Goal: Information Seeking & Learning: Find specific page/section

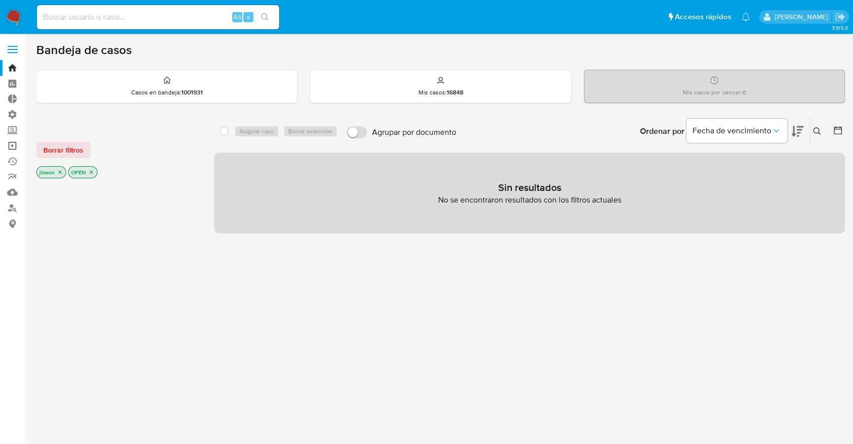
click at [14, 148] on link "Operaciones masivas" at bounding box center [60, 146] width 120 height 16
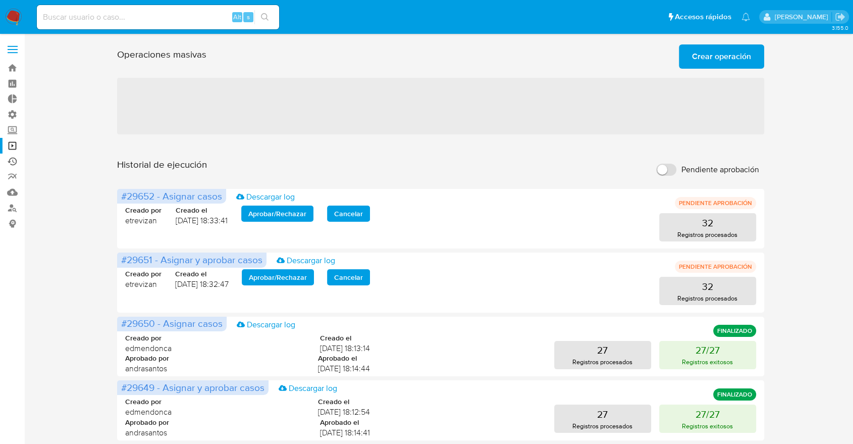
click at [15, 162] on link "Ejecuciones automáticas" at bounding box center [60, 161] width 120 height 16
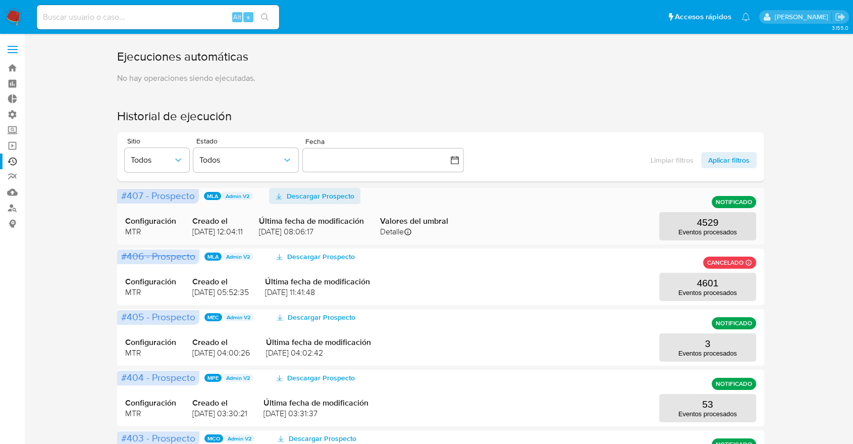
click at [296, 195] on span "Descargar Prospecto" at bounding box center [321, 196] width 68 height 16
click at [9, 64] on link "Bandeja" at bounding box center [60, 68] width 120 height 16
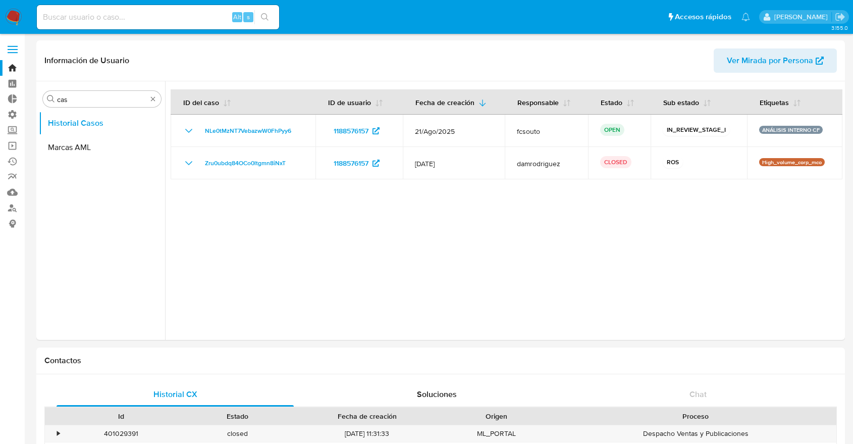
select select "10"
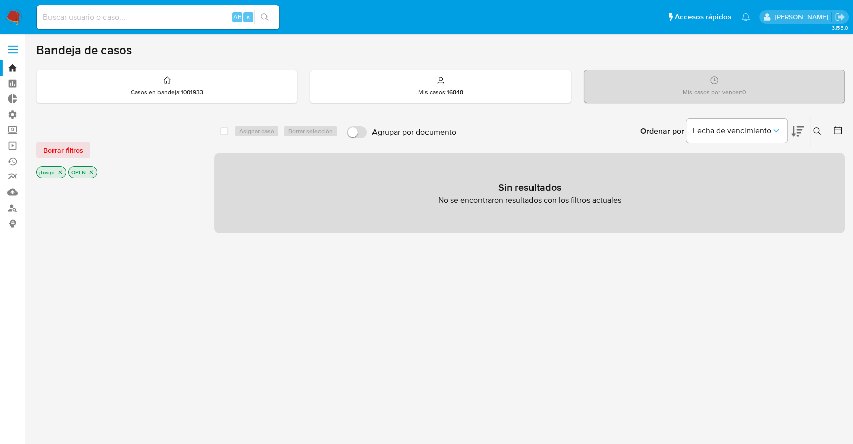
click at [56, 170] on p "jtosini" at bounding box center [51, 172] width 29 height 11
click at [59, 172] on icon "close-filter" at bounding box center [60, 172] width 6 height 6
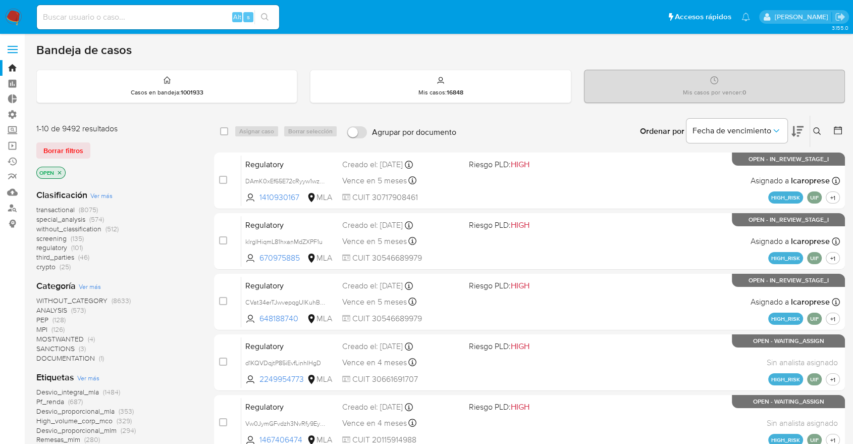
click at [59, 172] on icon "close-filter" at bounding box center [60, 173] width 6 height 6
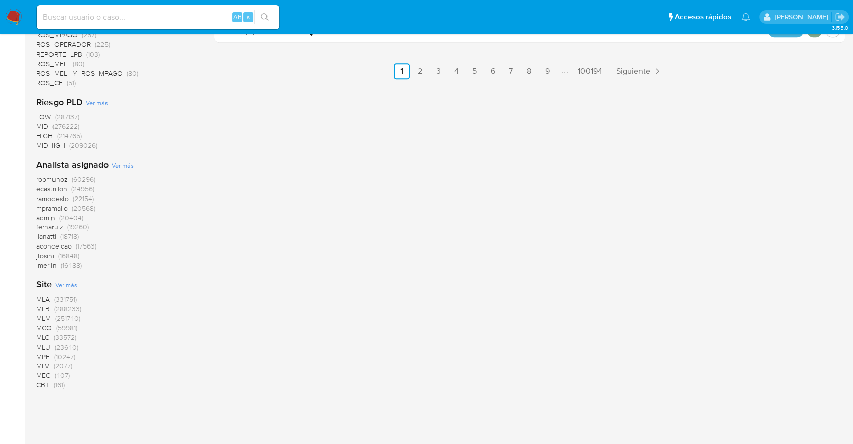
click at [62, 296] on span "(331751)" at bounding box center [65, 299] width 23 height 10
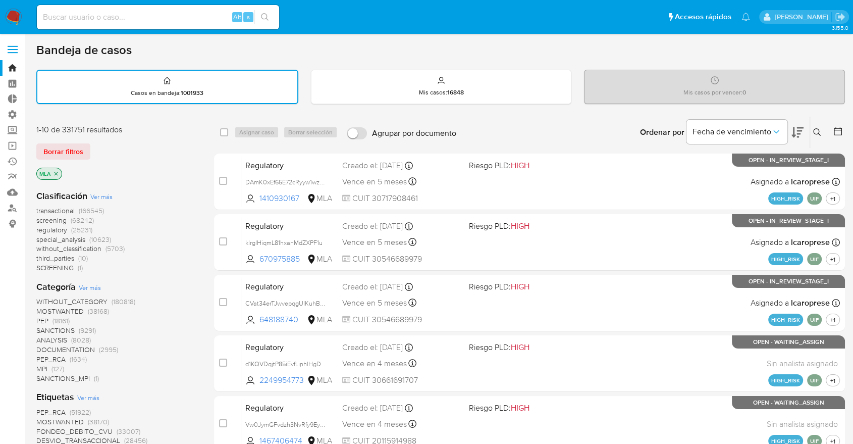
click at [836, 132] on icon at bounding box center [838, 131] width 10 height 10
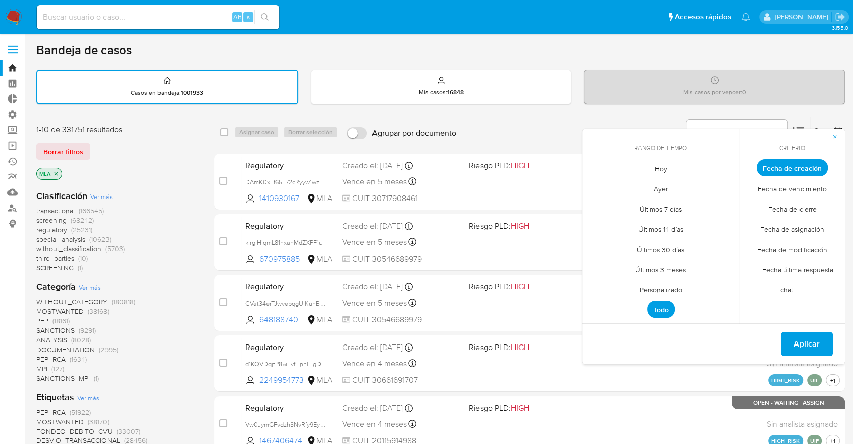
click at [677, 288] on span "Personalizado" at bounding box center [661, 289] width 64 height 21
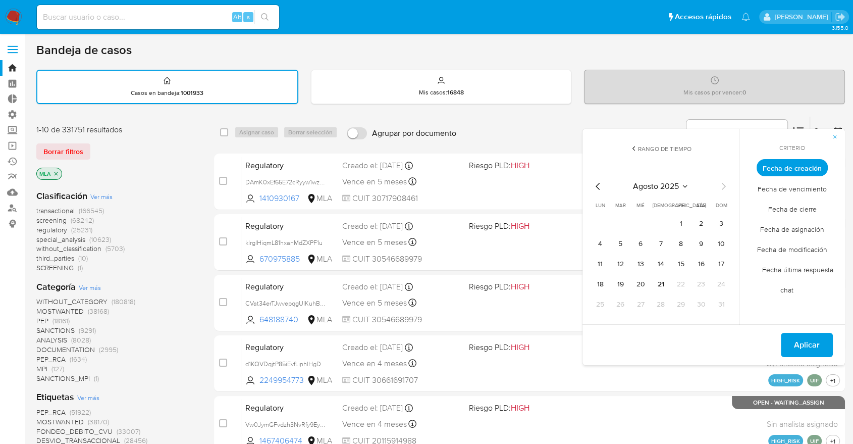
click at [601, 181] on icon "Mes anterior" at bounding box center [598, 186] width 12 height 12
click at [619, 222] on button "1" at bounding box center [620, 224] width 16 height 16
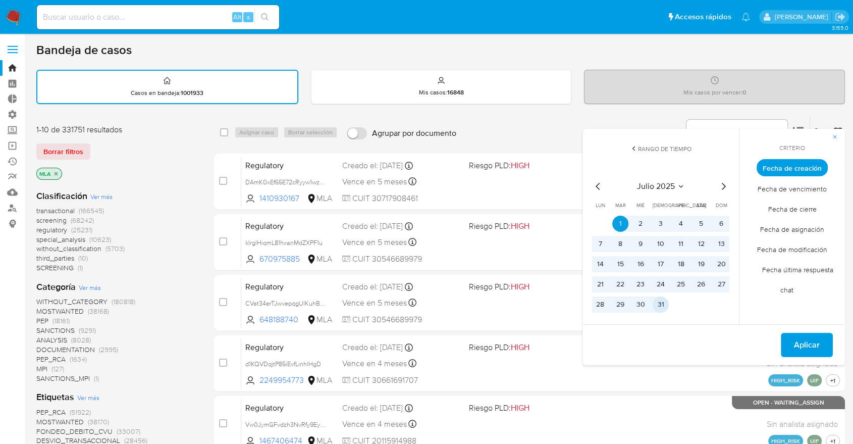
click at [668, 306] on td "31" at bounding box center [661, 304] width 16 height 16
click at [662, 306] on button "31" at bounding box center [661, 304] width 16 height 16
click at [816, 344] on span "Aplicar" at bounding box center [807, 345] width 26 height 22
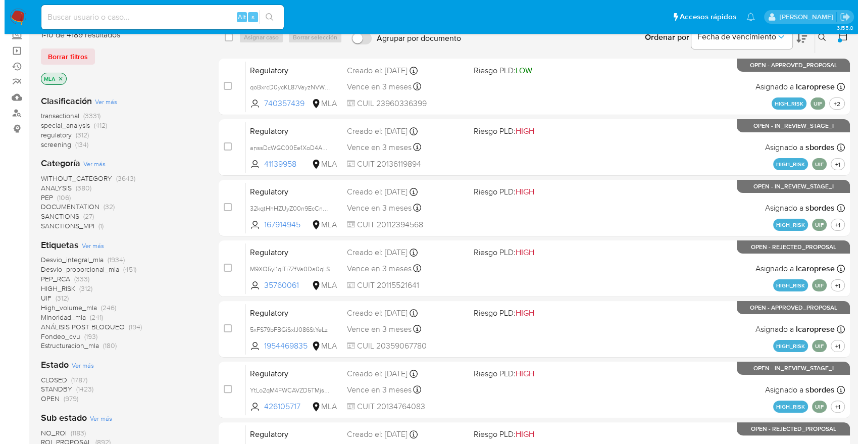
scroll to position [112, 0]
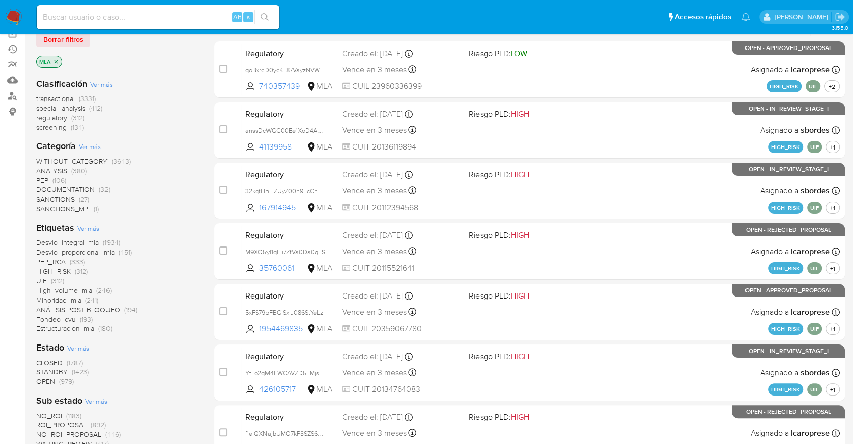
click at [95, 228] on span "Ver más" at bounding box center [88, 228] width 22 height 9
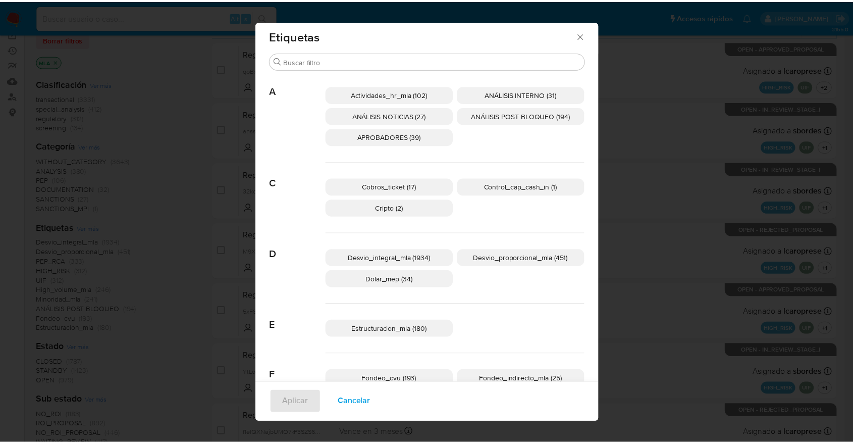
scroll to position [0, 0]
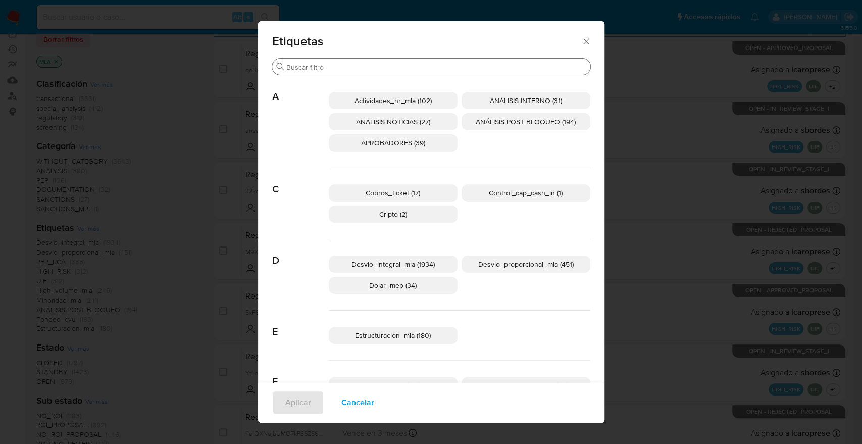
click at [345, 59] on div "Buscar" at bounding box center [431, 67] width 318 height 16
click at [342, 62] on div "Buscar" at bounding box center [431, 67] width 318 height 16
click at [339, 66] on input "Buscar" at bounding box center [436, 67] width 300 height 9
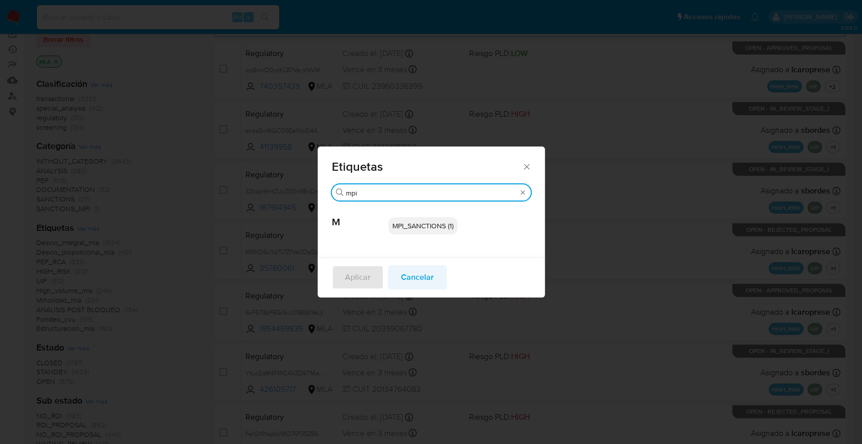
type input "mpi"
click at [401, 286] on span "Cancelar" at bounding box center [417, 277] width 33 height 22
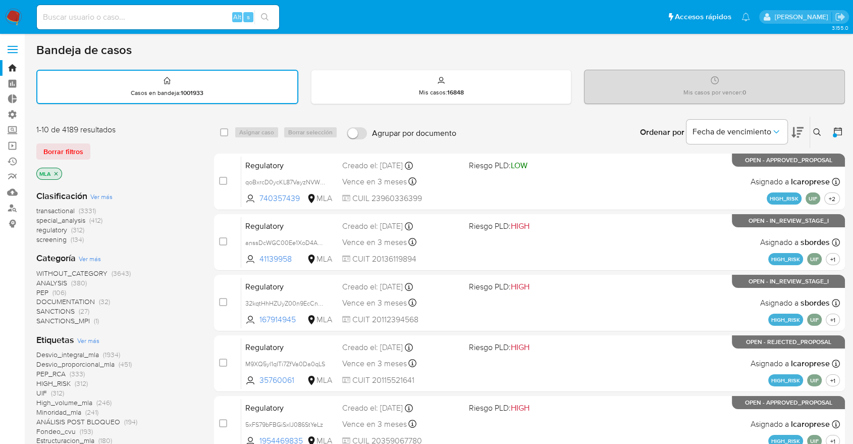
click at [53, 172] on icon "close-filter" at bounding box center [56, 174] width 6 height 6
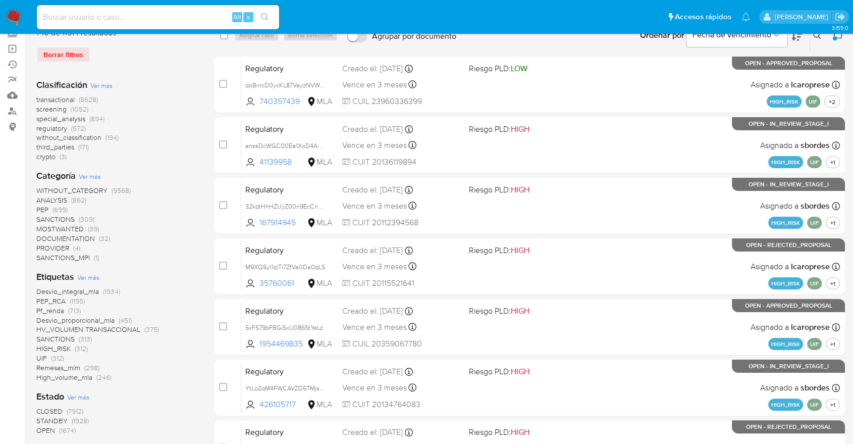
scroll to position [112, 0]
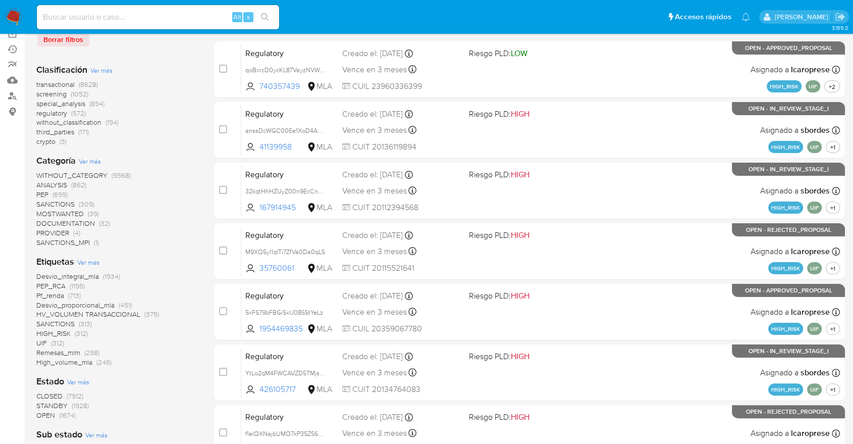
click at [84, 161] on span "Ver más" at bounding box center [90, 160] width 22 height 9
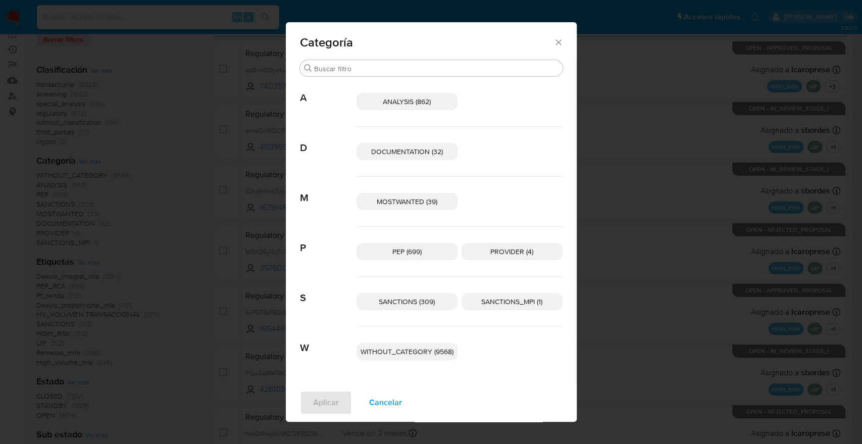
click at [393, 399] on span "Cancelar" at bounding box center [385, 402] width 33 height 22
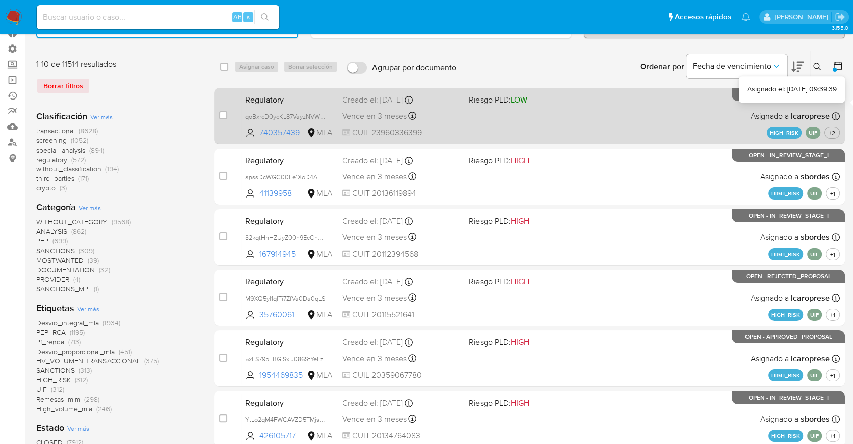
scroll to position [0, 0]
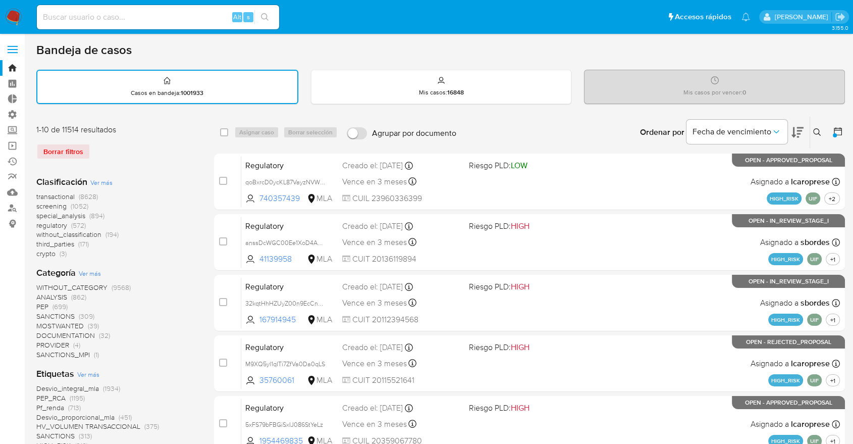
click at [843, 127] on button at bounding box center [839, 132] width 12 height 12
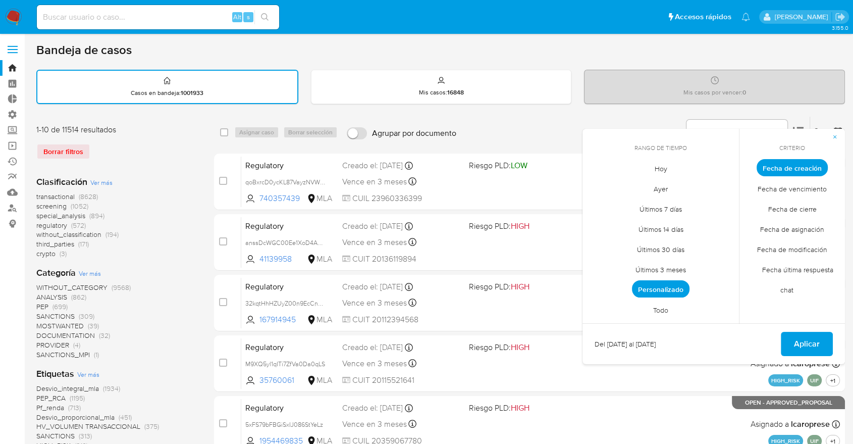
click at [674, 295] on span "Personalizado" at bounding box center [661, 288] width 58 height 17
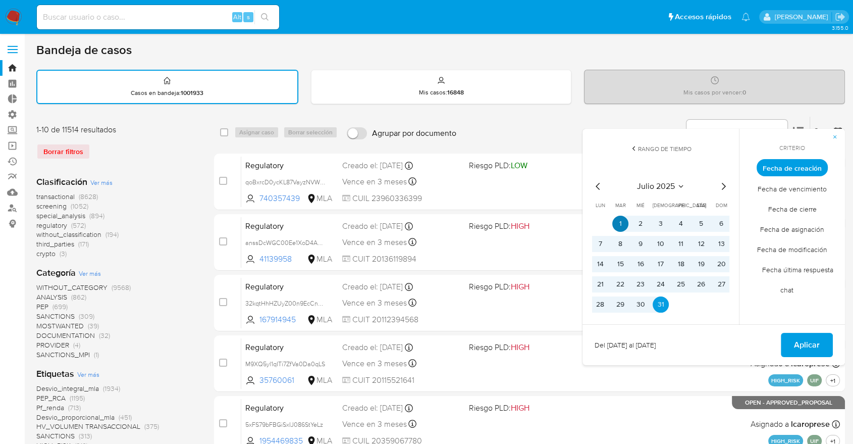
click at [615, 222] on button "1" at bounding box center [620, 224] width 16 height 16
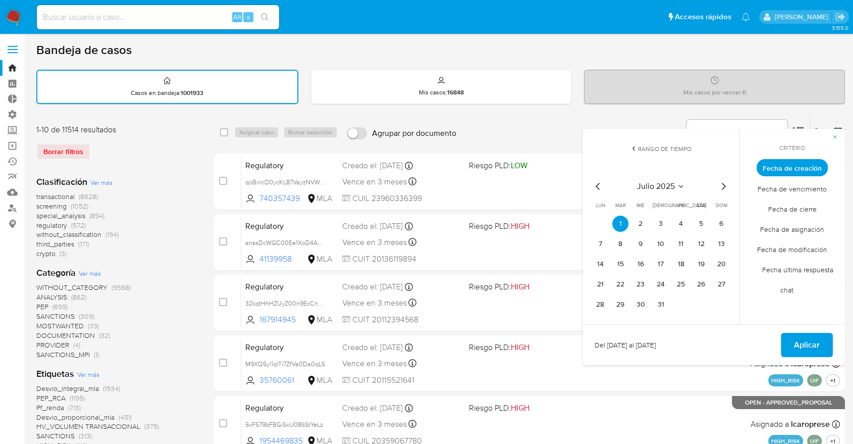
click at [789, 293] on span "Fecha última respuesta chat" at bounding box center [793, 279] width 82 height 41
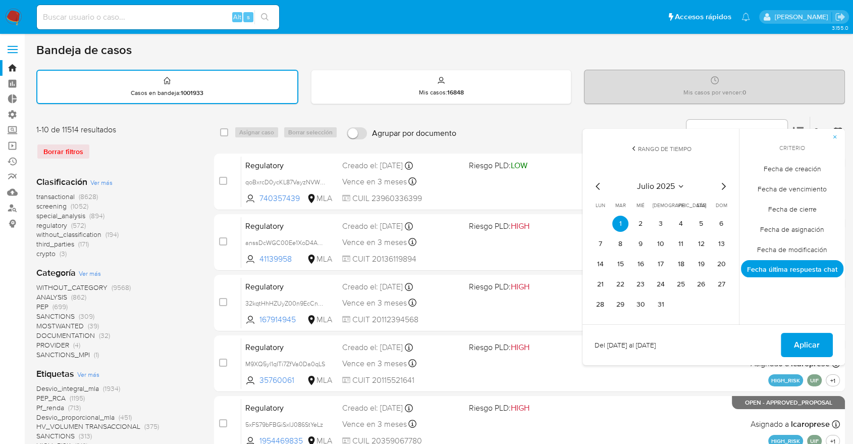
click at [784, 162] on span "Fecha de creación" at bounding box center [792, 168] width 79 height 21
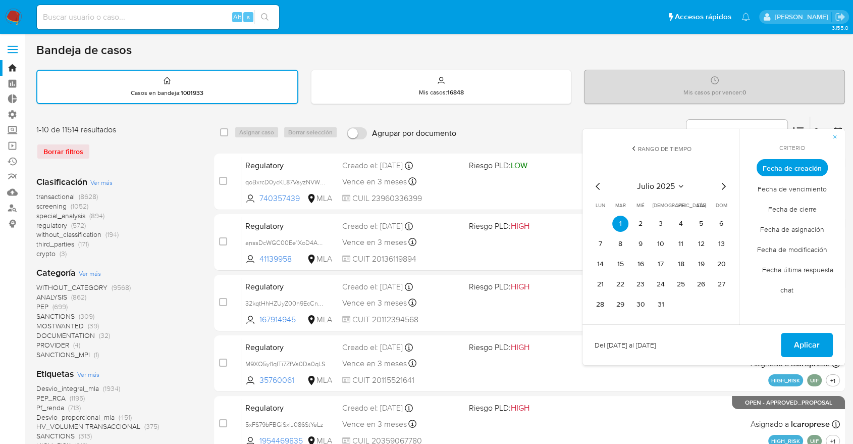
click at [784, 162] on span "Fecha de creación" at bounding box center [792, 167] width 71 height 17
click at [793, 293] on span "Fecha última respuesta chat" at bounding box center [793, 279] width 82 height 41
click at [792, 293] on div "Criterio Fecha de creación Fecha de vencimiento Fecha de cierre Fecha de asigna…" at bounding box center [792, 227] width 106 height 196
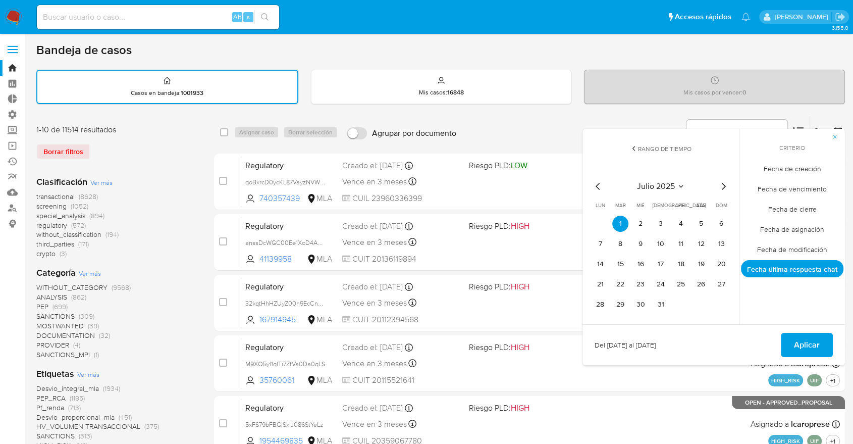
click at [803, 346] on span "Aplicar" at bounding box center [807, 345] width 26 height 22
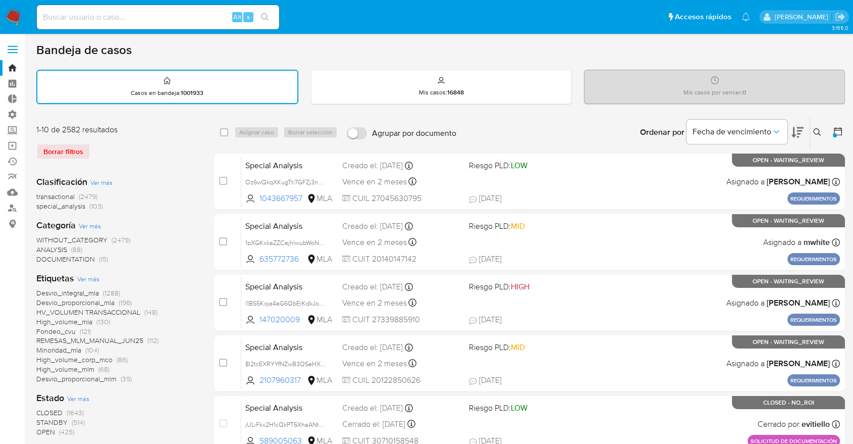
click at [840, 132] on icon at bounding box center [838, 131] width 10 height 10
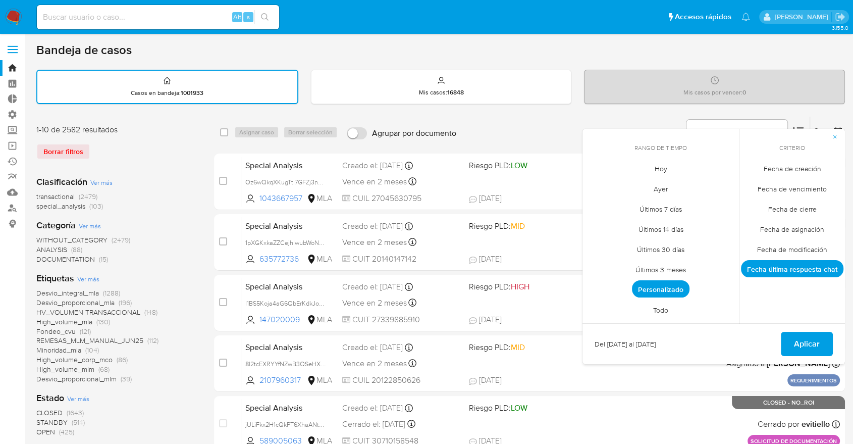
click at [655, 163] on span "Hoy" at bounding box center [661, 168] width 34 height 21
click at [655, 164] on span "Hoy" at bounding box center [661, 167] width 25 height 17
click at [831, 134] on button "button" at bounding box center [835, 137] width 20 height 16
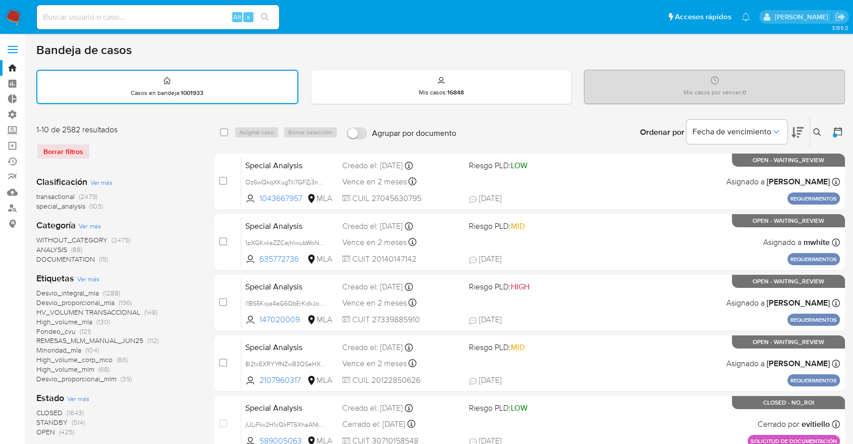
click at [834, 136] on button at bounding box center [839, 132] width 12 height 12
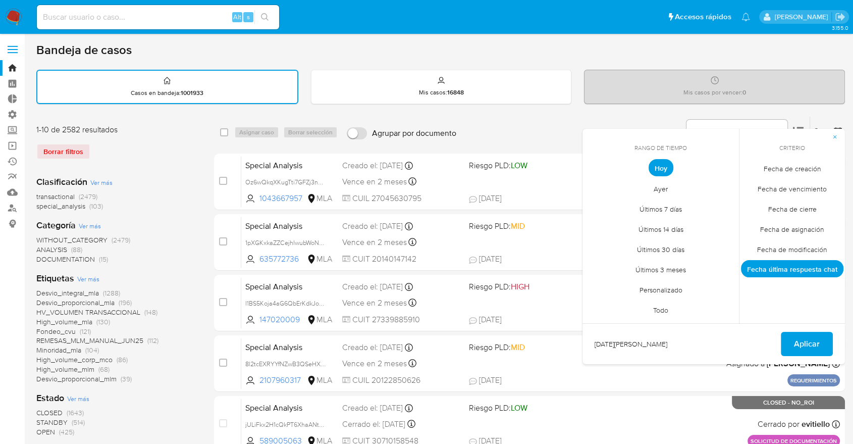
click at [762, 269] on span "Fecha última respuesta chat" at bounding box center [792, 268] width 102 height 17
click at [664, 306] on span "Todo" at bounding box center [661, 309] width 36 height 21
click at [796, 169] on span "Fecha de creación" at bounding box center [792, 168] width 79 height 21
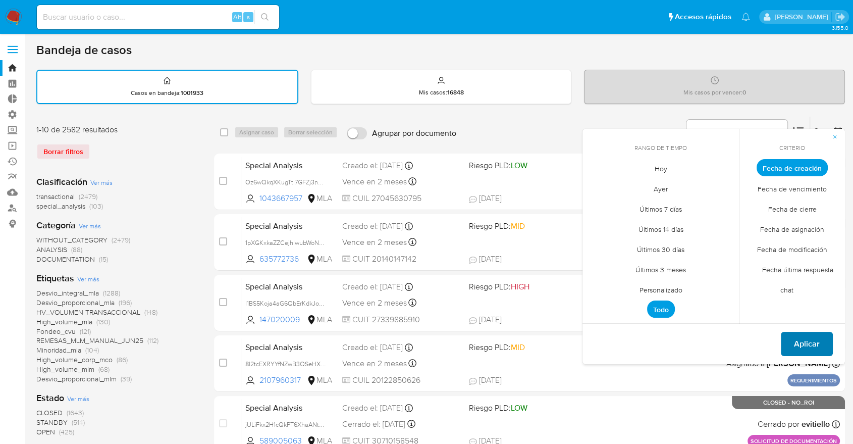
click at [814, 340] on span "Aplicar" at bounding box center [807, 344] width 26 height 22
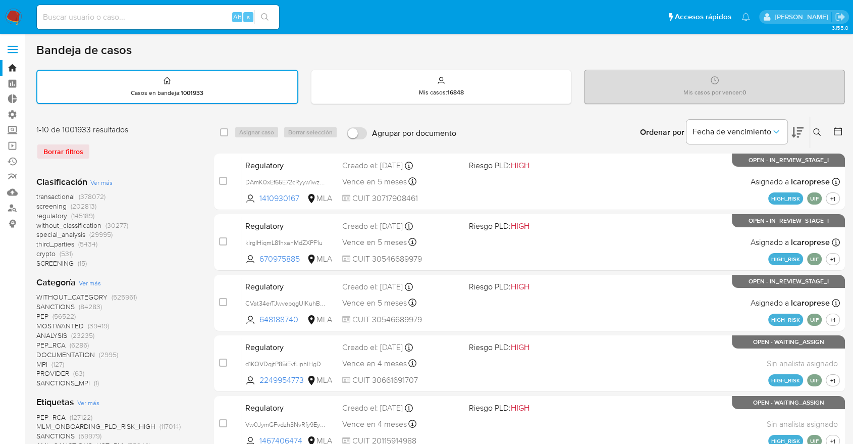
click at [104, 181] on span "Ver más" at bounding box center [101, 182] width 22 height 9
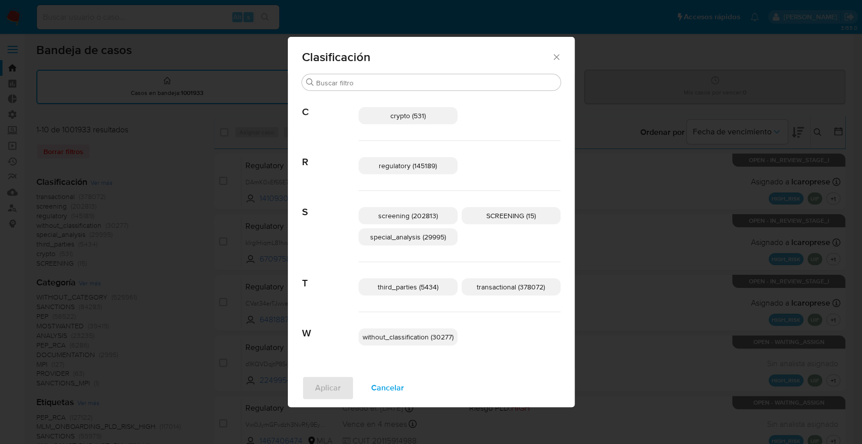
click at [388, 382] on span "Cancelar" at bounding box center [387, 388] width 33 height 22
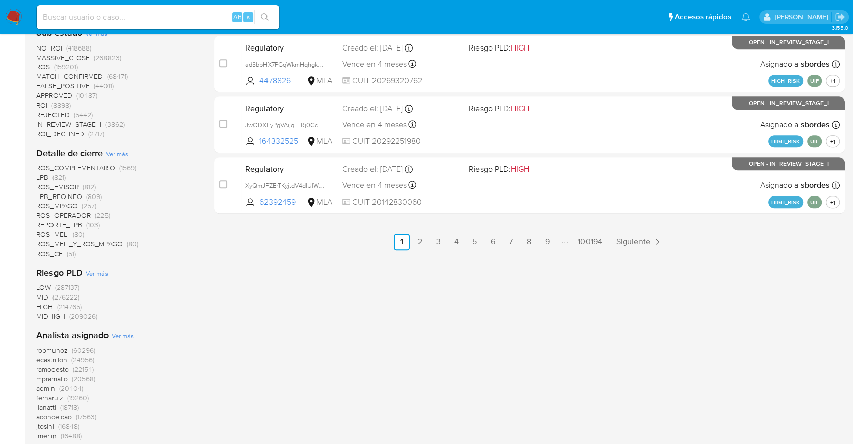
scroll to position [617, 0]
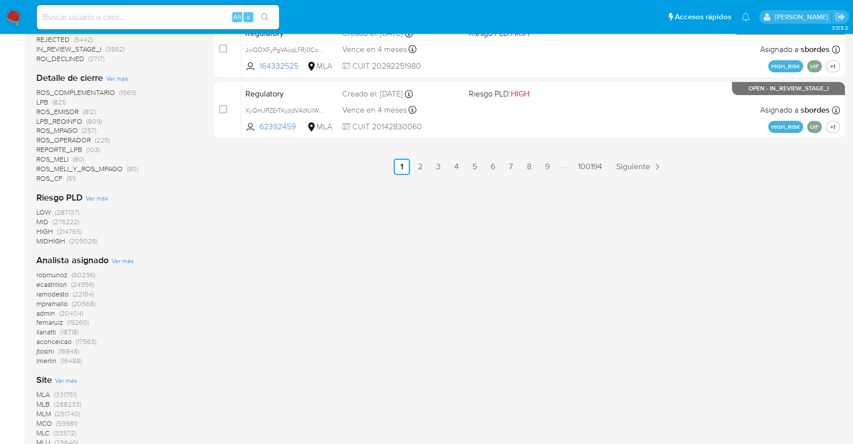
click at [58, 392] on span "(331751)" at bounding box center [65, 394] width 23 height 10
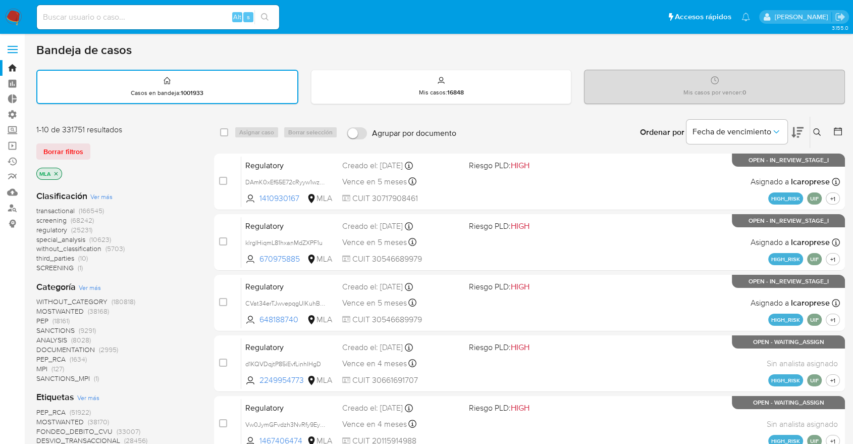
click at [835, 135] on icon at bounding box center [838, 131] width 10 height 10
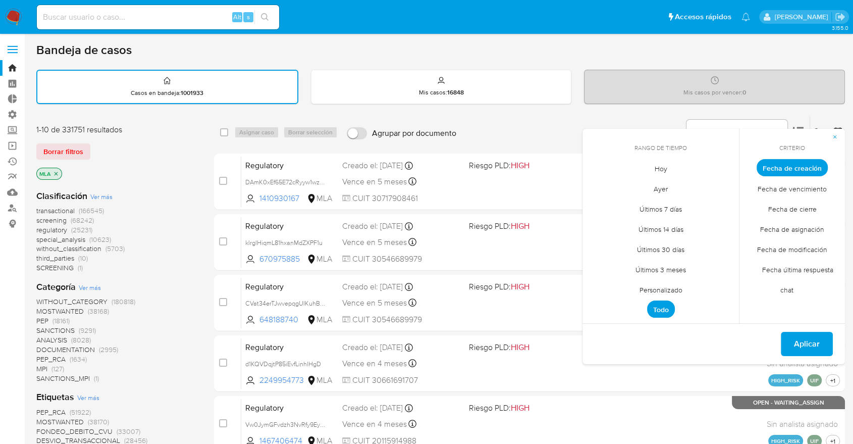
click at [658, 292] on span "Personalizado" at bounding box center [661, 289] width 64 height 21
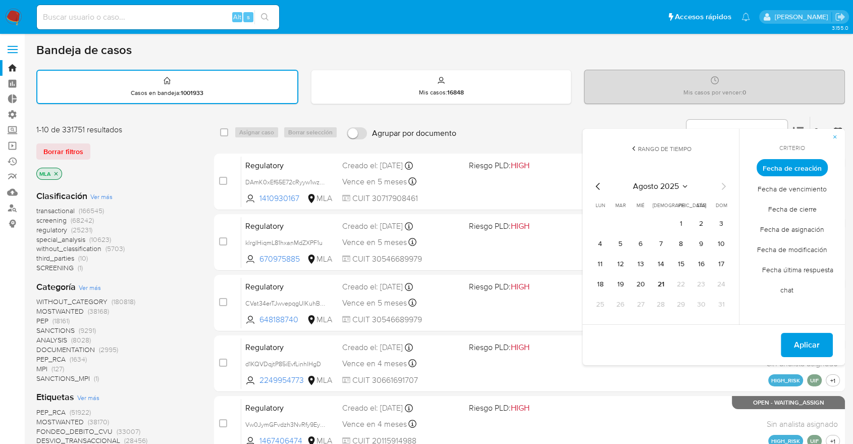
click at [599, 188] on icon "Mes anterior" at bounding box center [598, 186] width 12 height 12
click at [622, 220] on button "1" at bounding box center [620, 224] width 16 height 16
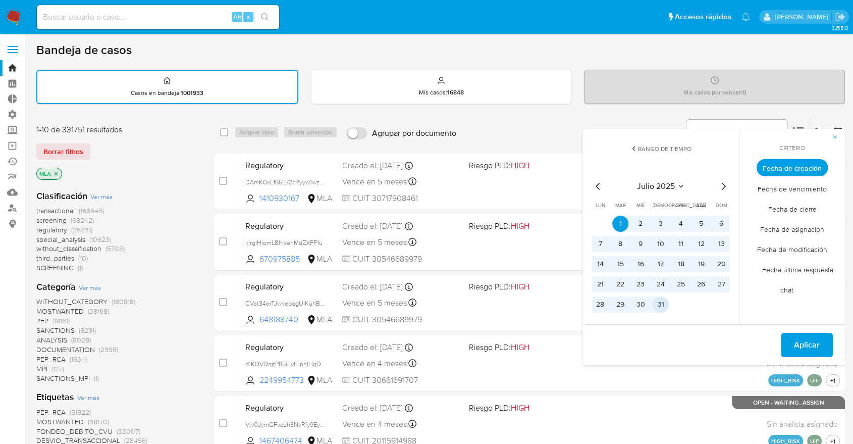
click at [662, 300] on button "31" at bounding box center [661, 304] width 16 height 16
click at [797, 343] on span "Aplicar" at bounding box center [807, 345] width 26 height 22
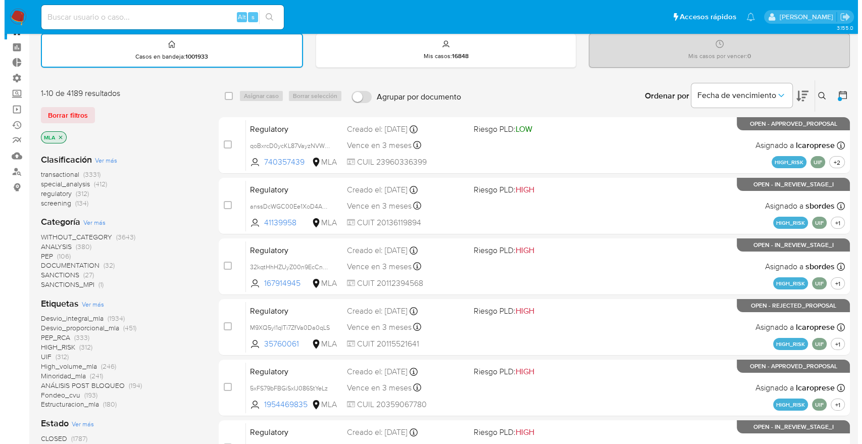
scroll to position [56, 0]
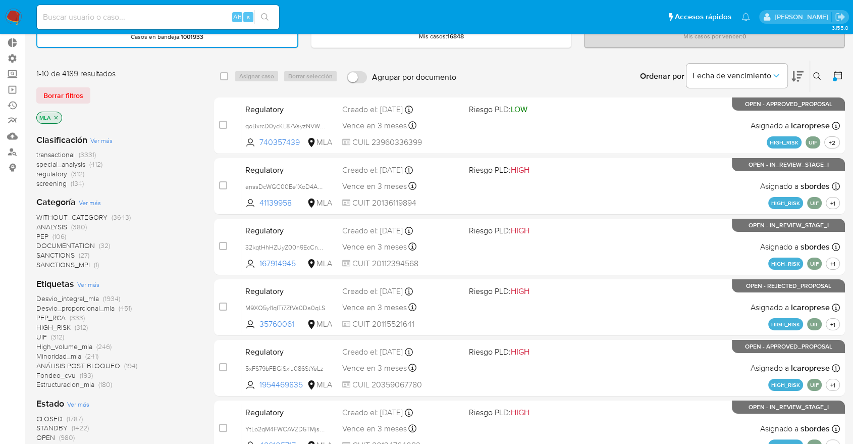
click at [94, 288] on span "Ver más" at bounding box center [88, 284] width 22 height 9
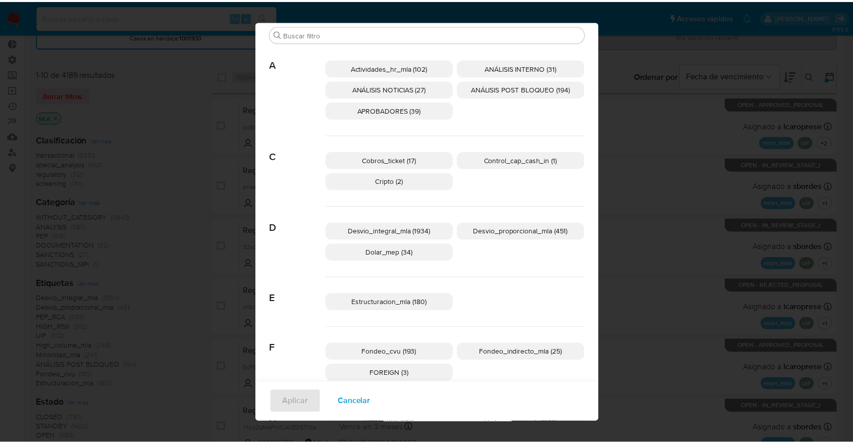
scroll to position [0, 0]
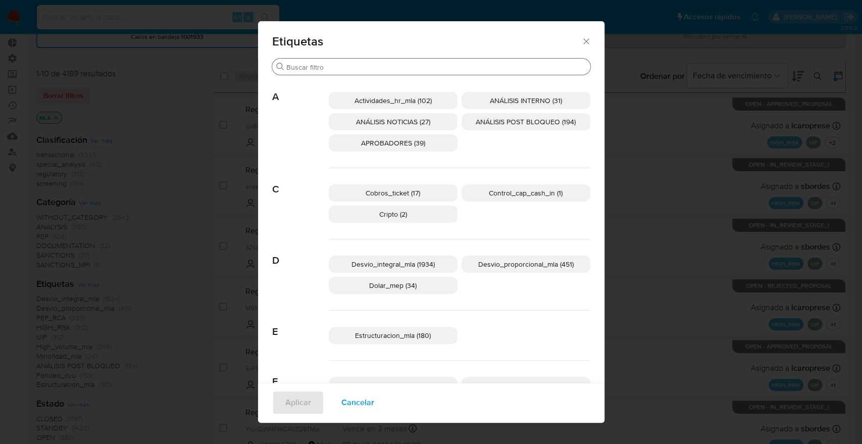
click at [379, 60] on div "Buscar" at bounding box center [431, 67] width 318 height 16
click at [381, 65] on input "Buscar" at bounding box center [436, 67] width 300 height 9
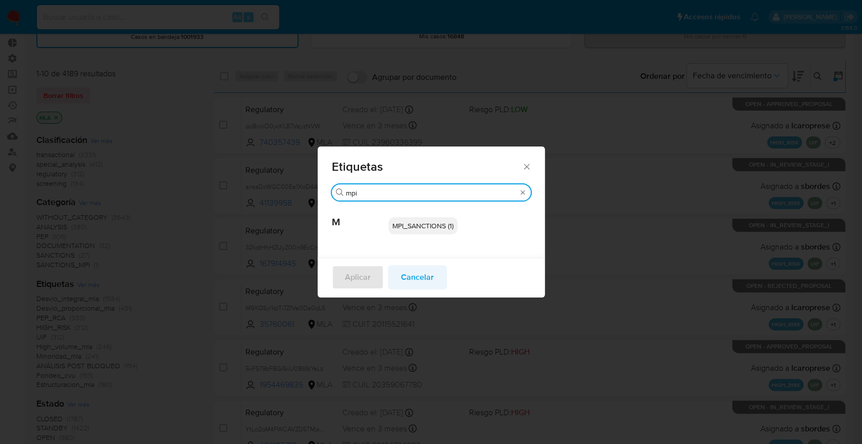
type input "mpi"
click at [407, 275] on span "Cancelar" at bounding box center [417, 277] width 33 height 22
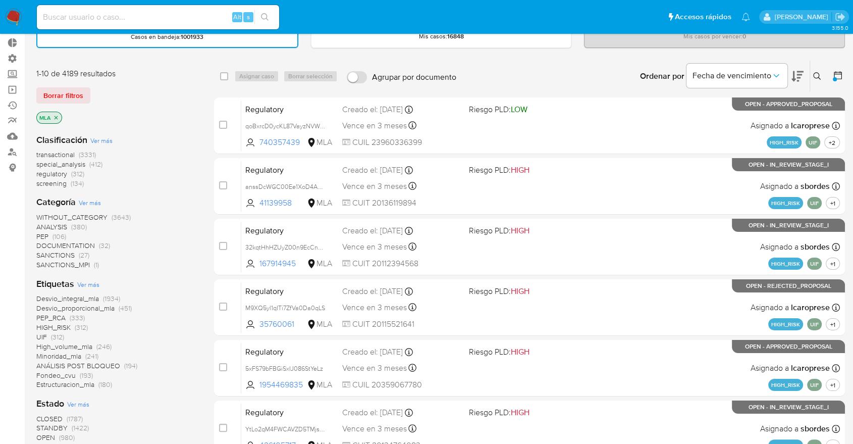
click at [834, 84] on div at bounding box center [836, 76] width 18 height 31
click at [834, 81] on div at bounding box center [836, 76] width 18 height 31
click at [834, 77] on div at bounding box center [835, 79] width 4 height 4
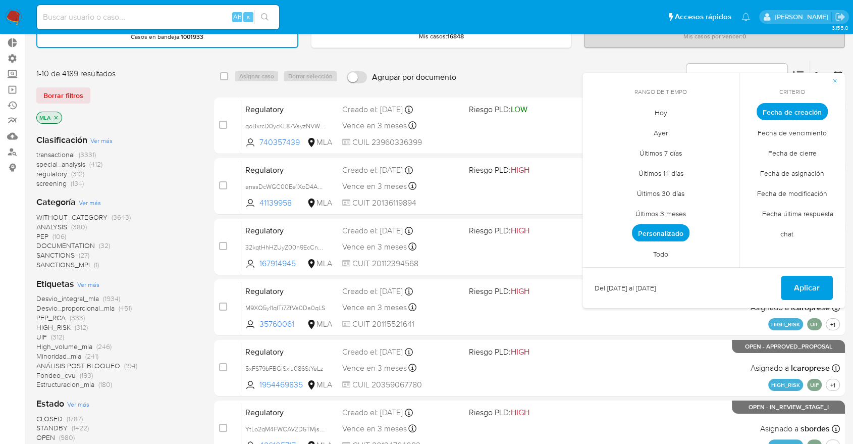
click at [671, 115] on span "Hoy" at bounding box center [661, 112] width 34 height 21
click at [674, 254] on span "Todo" at bounding box center [661, 253] width 36 height 21
click at [674, 254] on li "Todo" at bounding box center [661, 253] width 72 height 20
click at [801, 283] on span "Aplicar" at bounding box center [807, 288] width 26 height 22
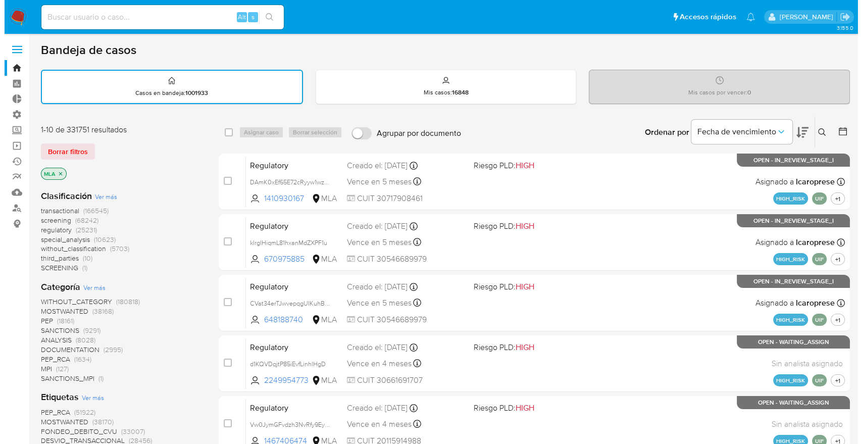
scroll to position [112, 0]
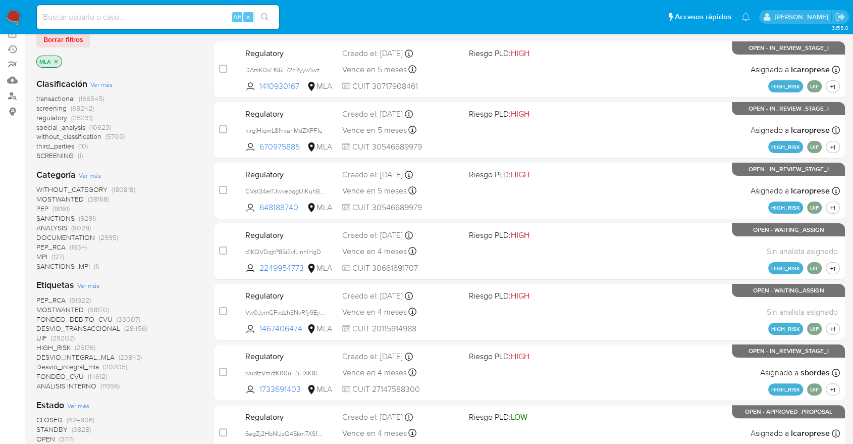
click at [84, 282] on span "Ver más" at bounding box center [88, 285] width 22 height 9
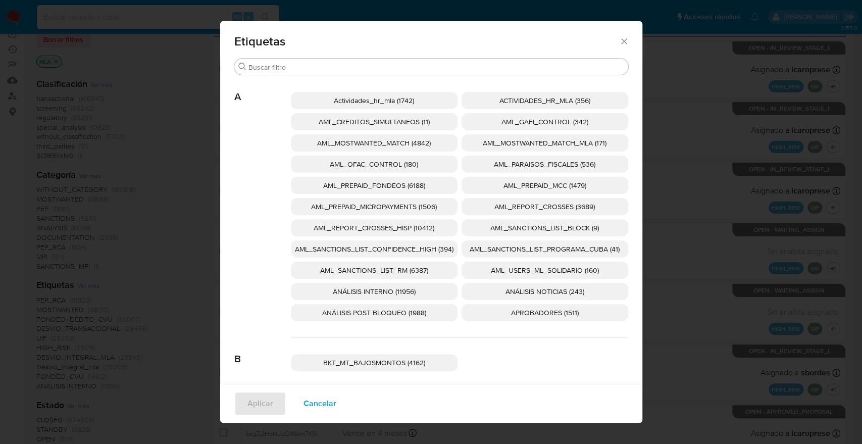
click at [358, 97] on span "Actividades_hr_mla (1742)" at bounding box center [374, 100] width 80 height 10
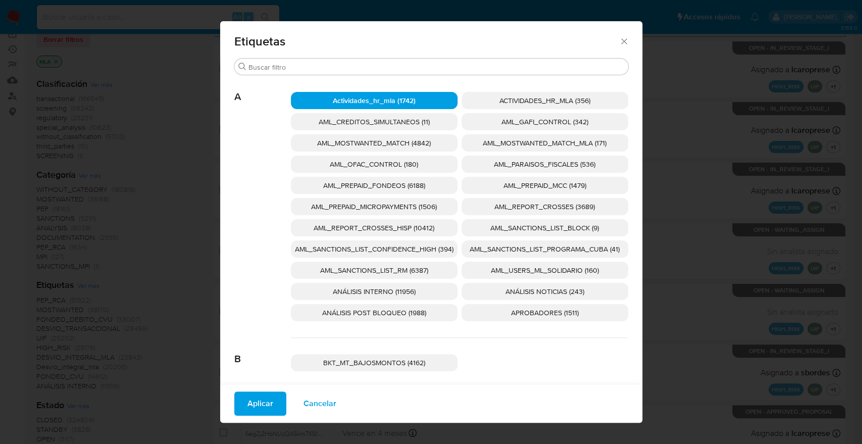
click at [486, 103] on p "ACTIVIDADES_HR_MLA (356)" at bounding box center [544, 100] width 167 height 17
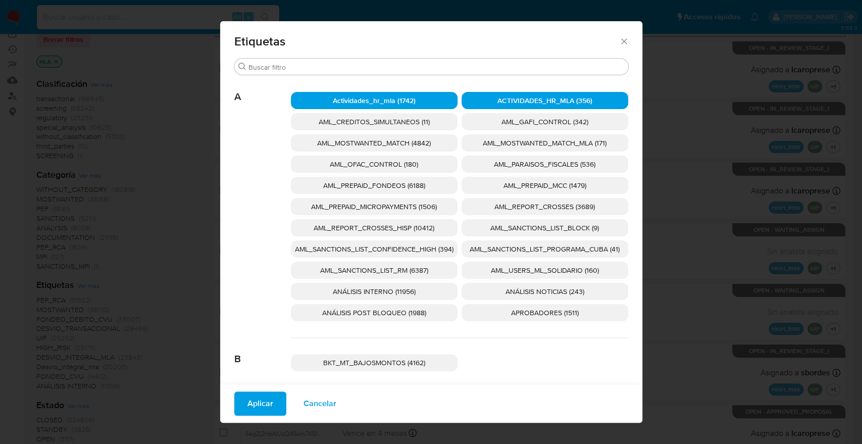
click at [266, 396] on button "Aplicar" at bounding box center [260, 403] width 52 height 24
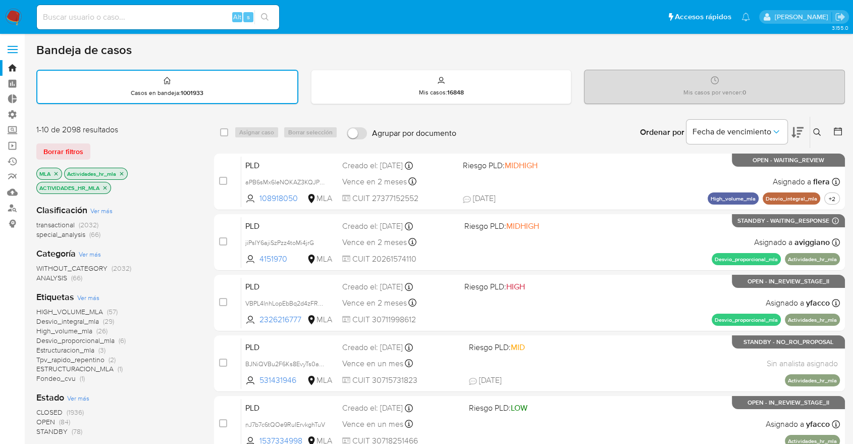
click at [836, 128] on icon at bounding box center [838, 131] width 10 height 10
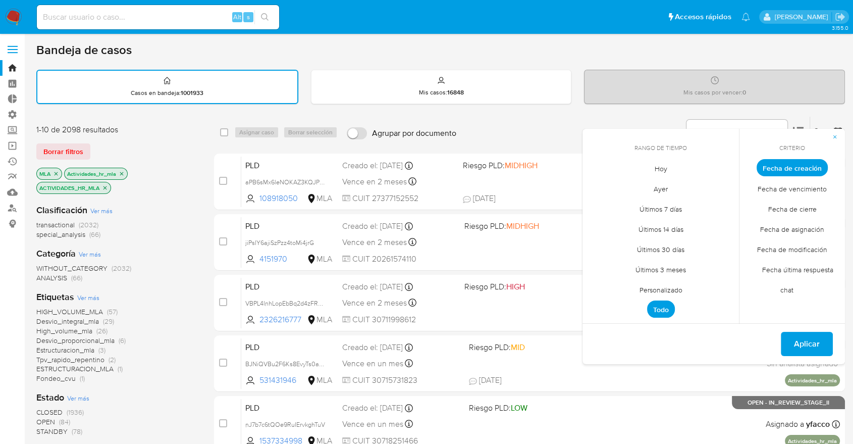
drag, startPoint x: 675, startPoint y: 279, endPoint x: 674, endPoint y: 286, distance: 6.6
click at [675, 280] on span "Personalizado" at bounding box center [661, 289] width 64 height 21
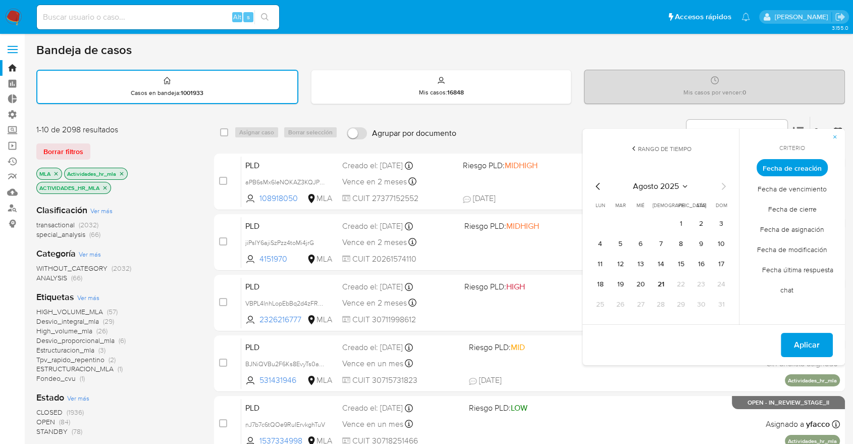
click at [601, 183] on icon "Mes anterior" at bounding box center [598, 186] width 12 height 12
click at [626, 223] on button "1" at bounding box center [620, 224] width 16 height 16
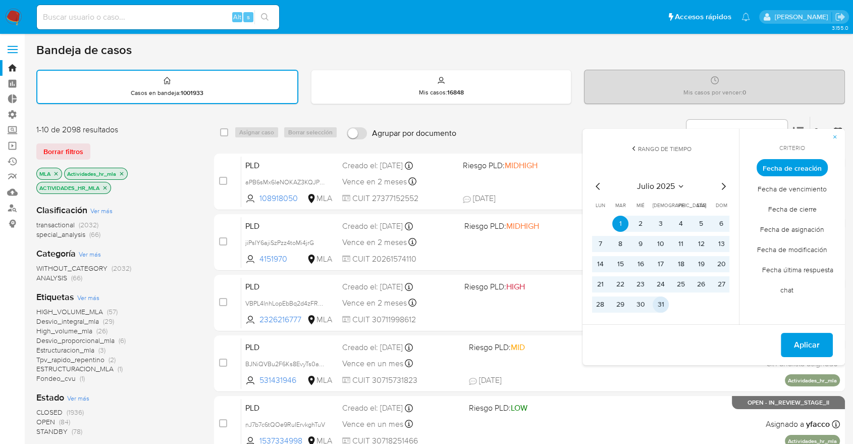
click at [667, 306] on button "31" at bounding box center [661, 304] width 16 height 16
click at [814, 342] on span "Aplicar" at bounding box center [807, 345] width 26 height 22
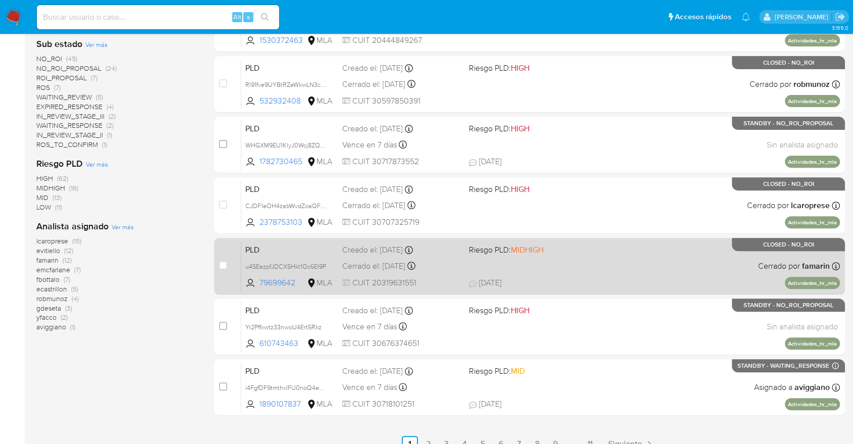
scroll to position [353, 0]
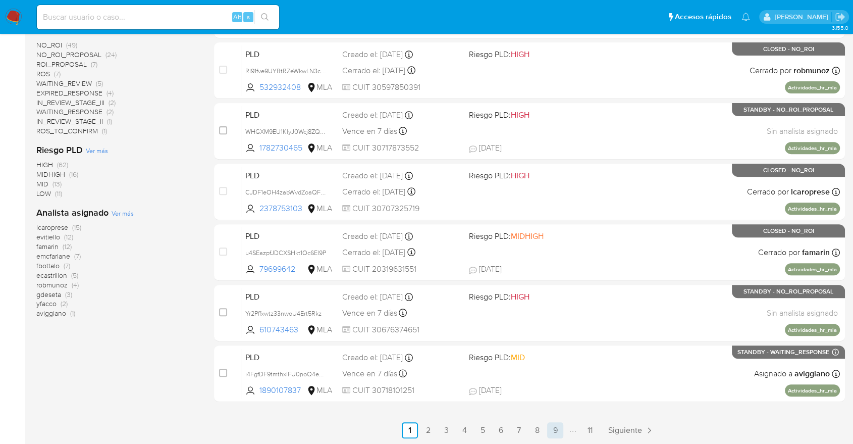
click at [561, 425] on link "9" at bounding box center [555, 430] width 16 height 16
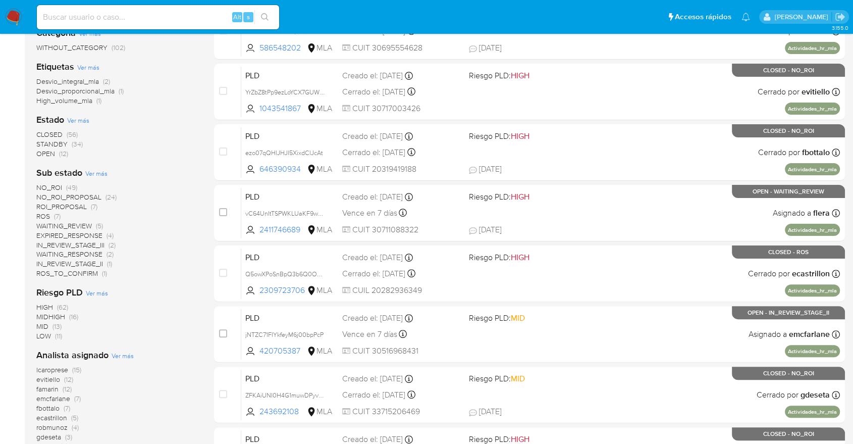
scroll to position [353, 0]
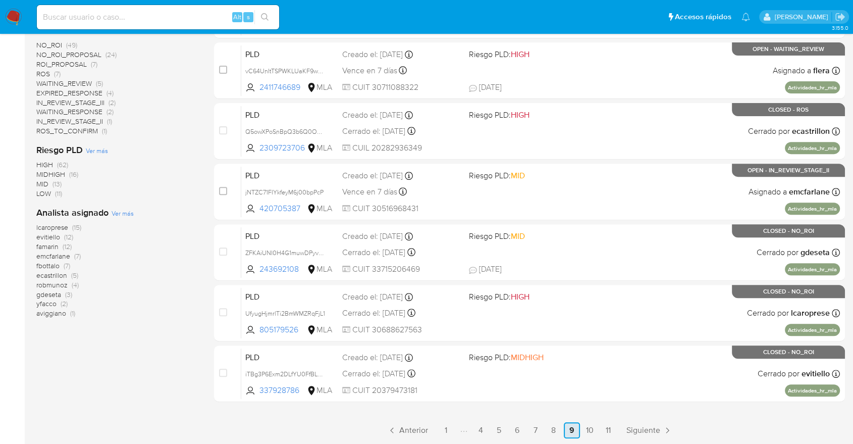
click at [573, 428] on link "9" at bounding box center [572, 430] width 16 height 16
click at [587, 427] on link "10" at bounding box center [590, 430] width 16 height 16
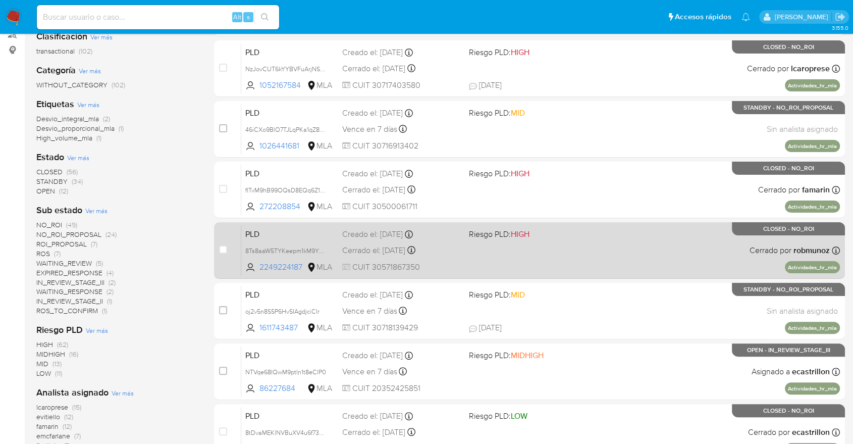
scroll to position [353, 0]
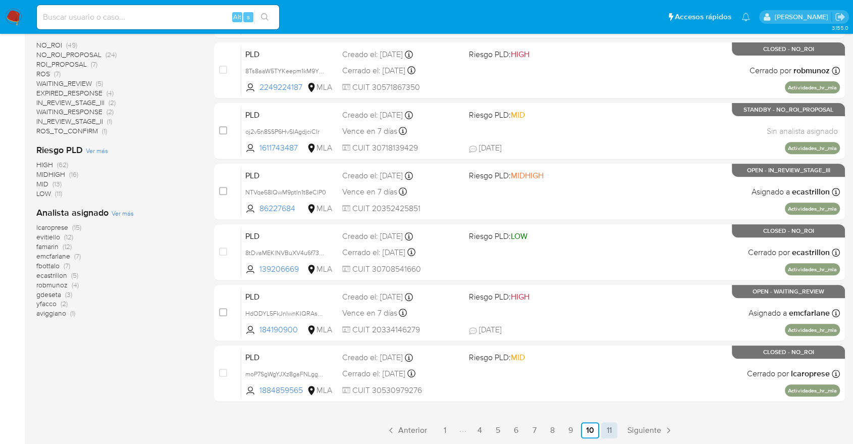
click at [607, 428] on link "11" at bounding box center [609, 430] width 16 height 16
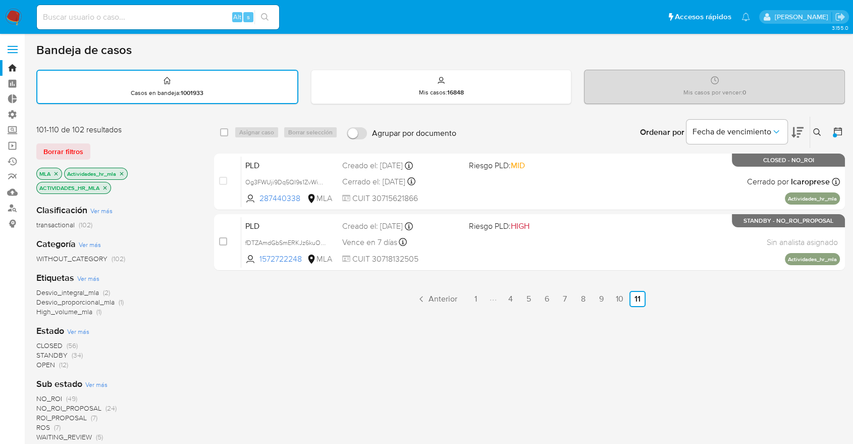
click at [556, 331] on div "select-all-cases-checkbox Asignar caso Borrar selección Agrupar por documento O…" at bounding box center [529, 418] width 631 height 604
click at [106, 185] on icon "close-filter" at bounding box center [105, 188] width 6 height 6
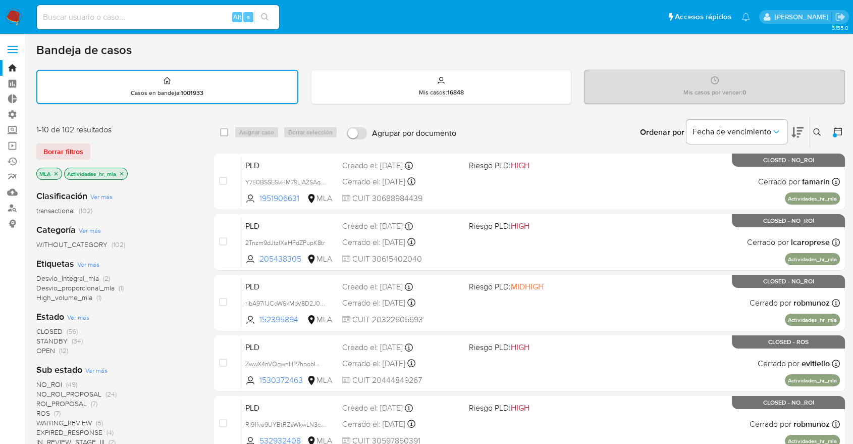
click at [122, 174] on icon "close-filter" at bounding box center [122, 174] width 6 height 6
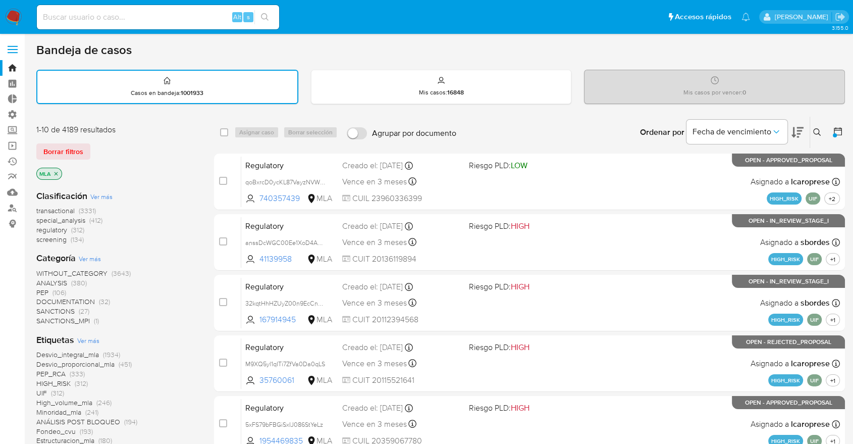
click at [95, 353] on span "Desvio_integral_mla" at bounding box center [67, 354] width 63 height 10
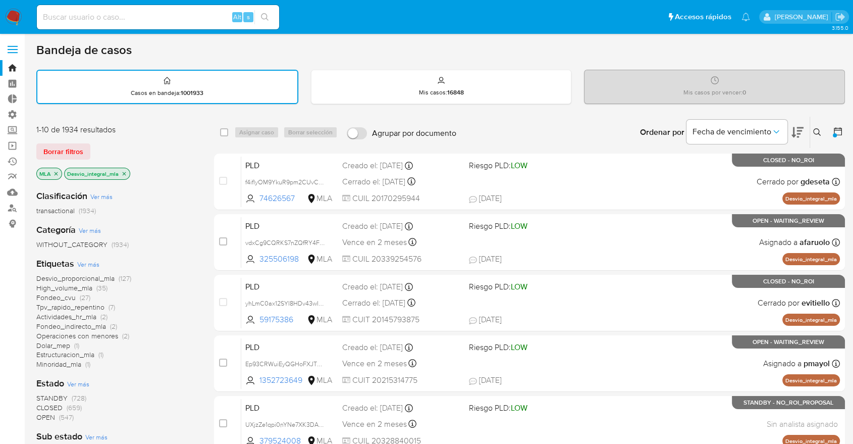
click at [122, 173] on icon "close-filter" at bounding box center [124, 174] width 6 height 6
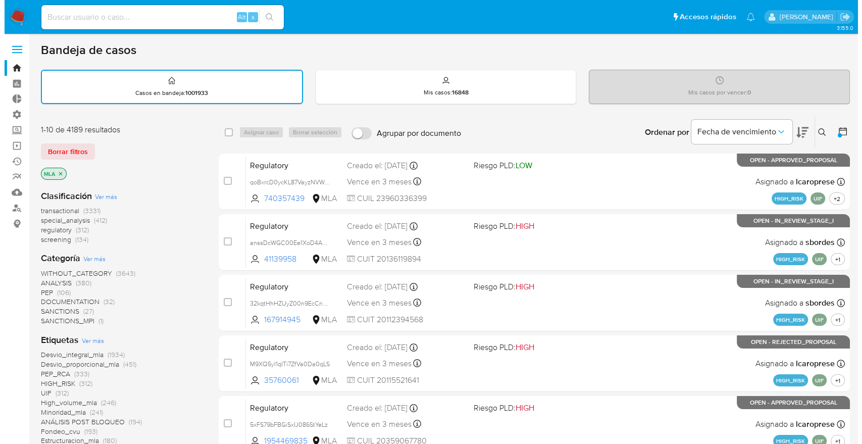
scroll to position [112, 0]
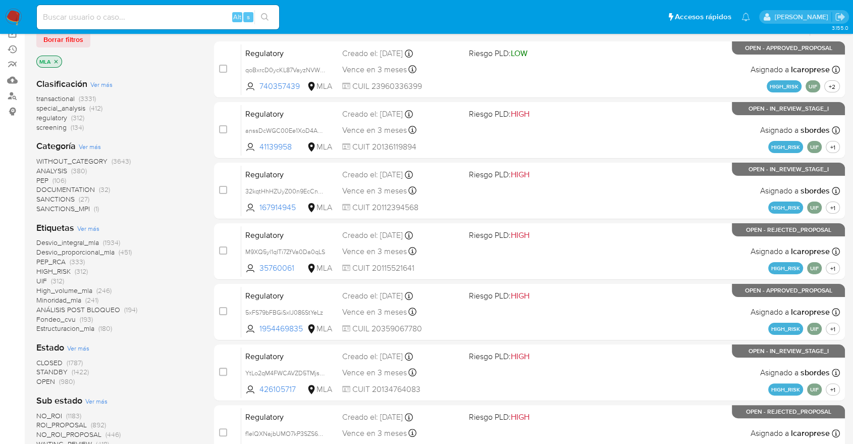
click at [100, 225] on div "Etiquetas Ver más Desvio_integral_mla (1934) Desvio_proporcional_mla (451) PEP_…" at bounding box center [117, 278] width 162 height 112
click at [97, 226] on span "Ver más" at bounding box center [88, 228] width 22 height 9
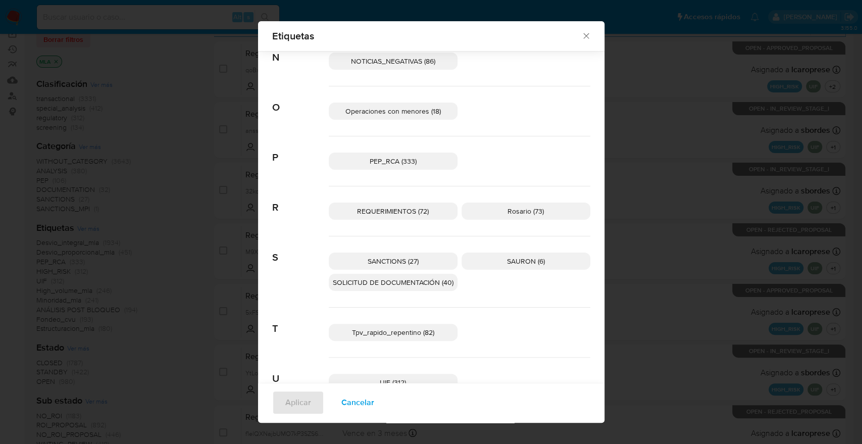
scroll to position [532, 0]
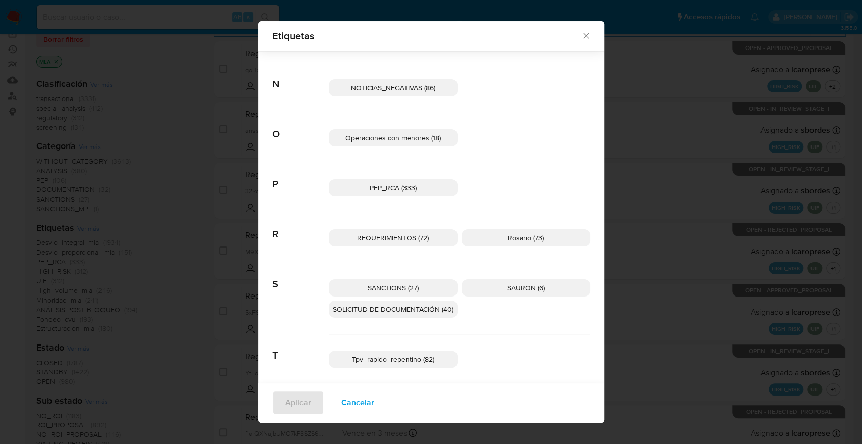
click at [347, 407] on span "Cancelar" at bounding box center [357, 402] width 33 height 22
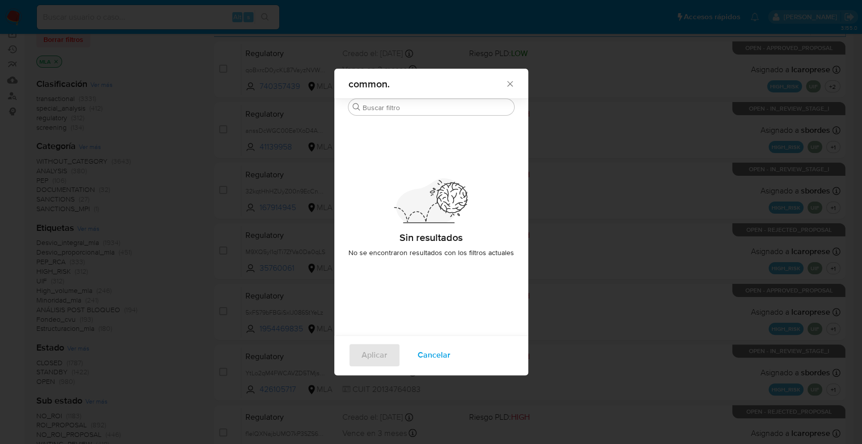
scroll to position [0, 0]
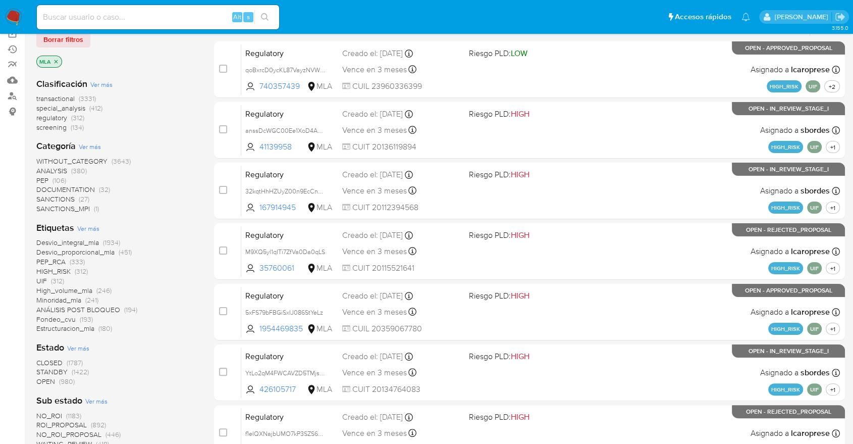
click at [73, 94] on span "transactional" at bounding box center [55, 98] width 38 height 10
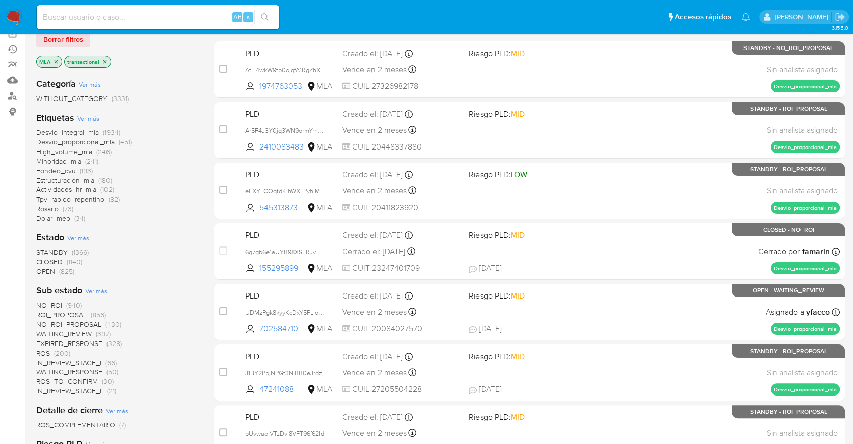
click at [86, 118] on span "Ver más" at bounding box center [88, 118] width 22 height 9
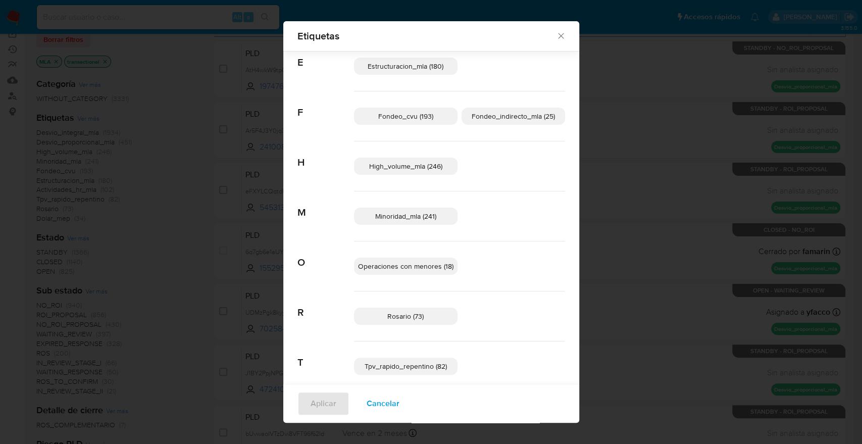
scroll to position [232, 0]
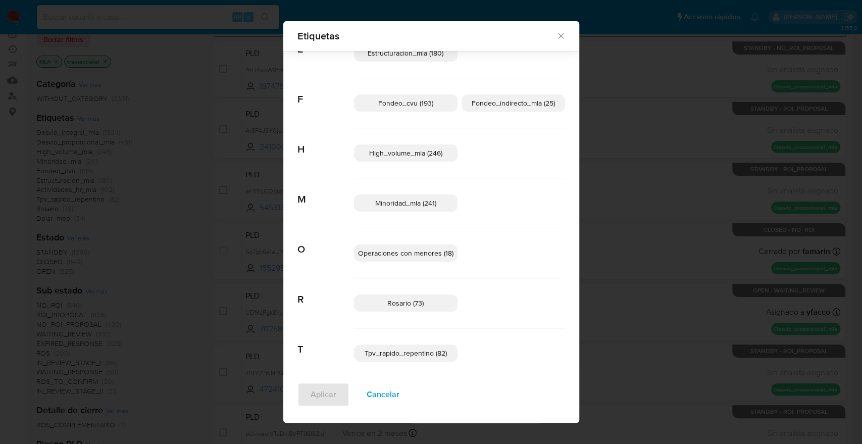
click at [392, 391] on span "Cancelar" at bounding box center [382, 394] width 33 height 22
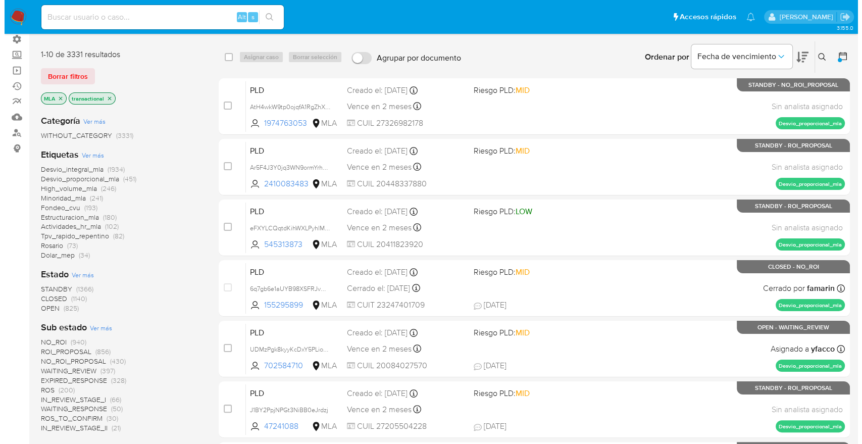
scroll to position [56, 0]
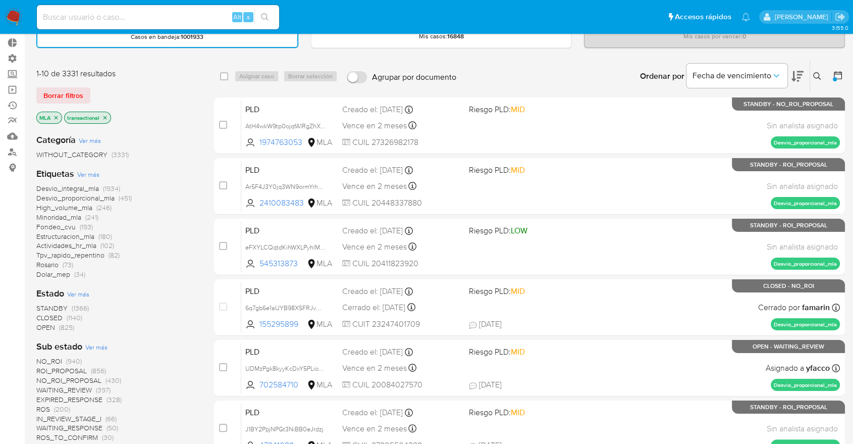
click at [103, 118] on icon "close-filter" at bounding box center [105, 118] width 6 height 6
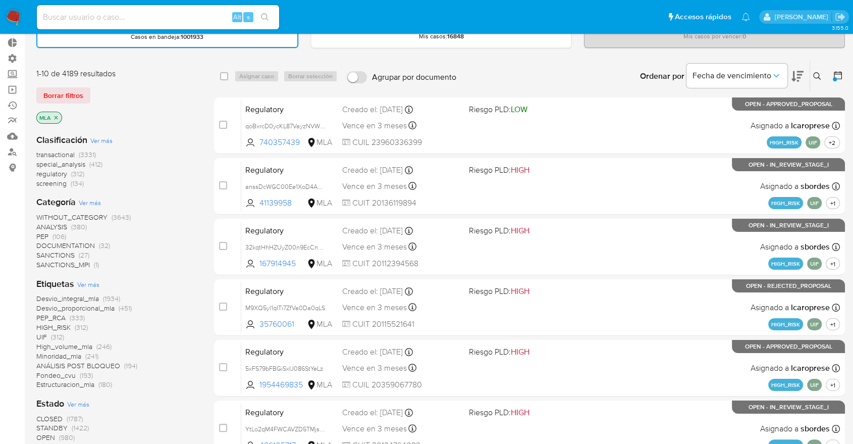
click at [64, 173] on span "regulatory" at bounding box center [51, 174] width 31 height 10
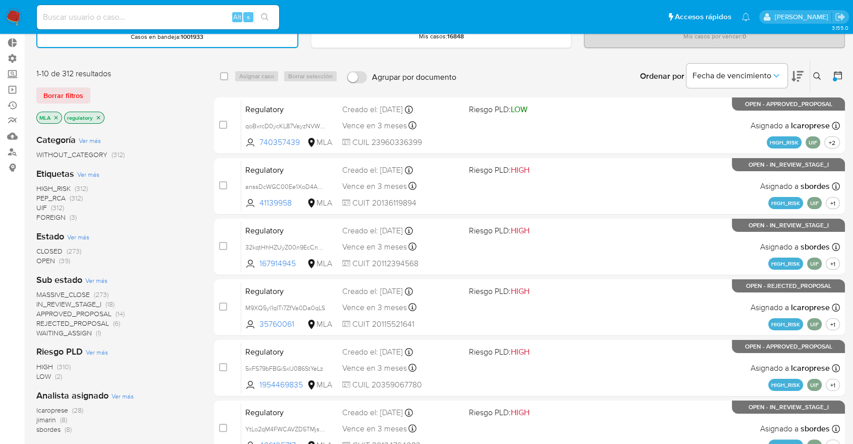
click at [97, 113] on p "regulatory" at bounding box center [84, 117] width 39 height 11
click at [99, 115] on icon "close-filter" at bounding box center [98, 118] width 6 height 6
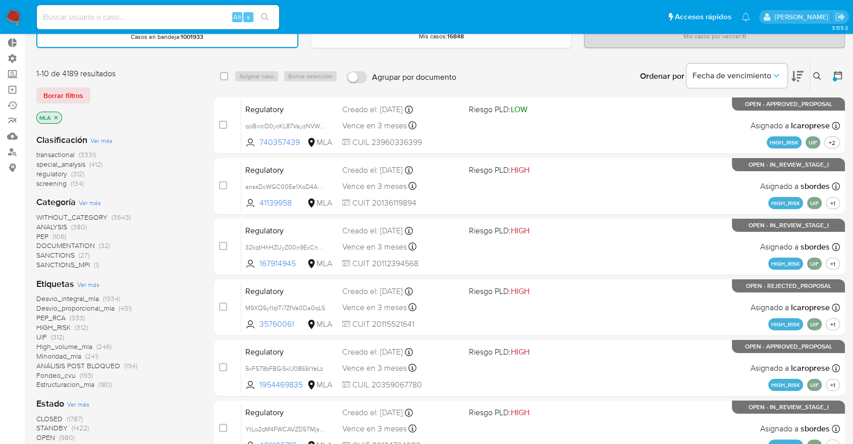
click at [93, 286] on span "Ver más" at bounding box center [88, 284] width 22 height 9
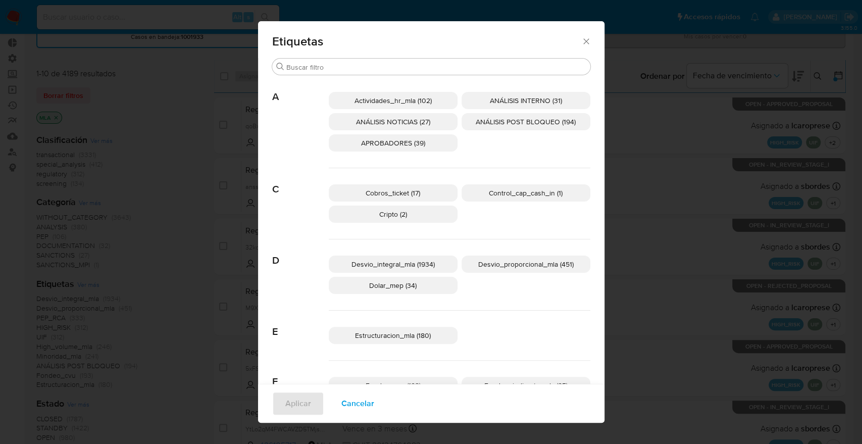
click at [362, 88] on div "Actividades_hr_mla (102) ANÁLISIS INTERNO (31) ANÁLISIS NOTICIAS (27) ANÁLISIS …" at bounding box center [459, 122] width 261 height 92
click at [358, 76] on div "Actividades_hr_mla (102) ANÁLISIS INTERNO (31) ANÁLISIS NOTICIAS (27) ANÁLISIS …" at bounding box center [459, 122] width 261 height 92
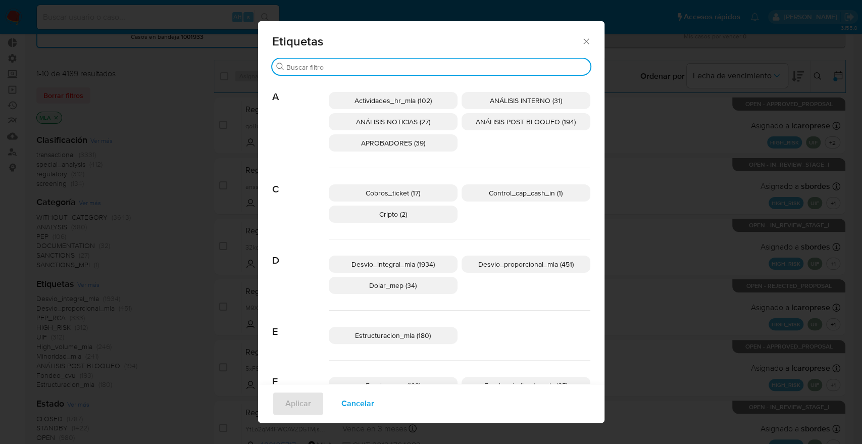
click at [352, 70] on input "Buscar" at bounding box center [436, 67] width 300 height 9
type input "no"
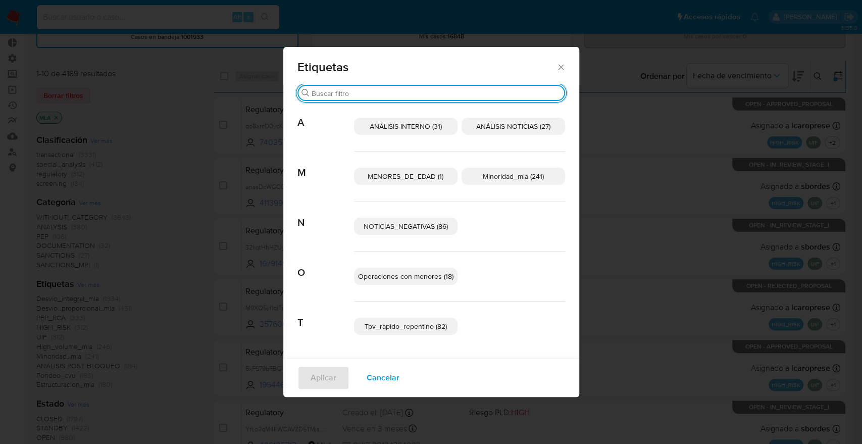
click at [179, 184] on div "Etiquetas Buscar A ANÁLISIS INTERNO (31) ANÁLISIS NOTICIAS (27) M MENORES_DE_ED…" at bounding box center [431, 222] width 862 height 444
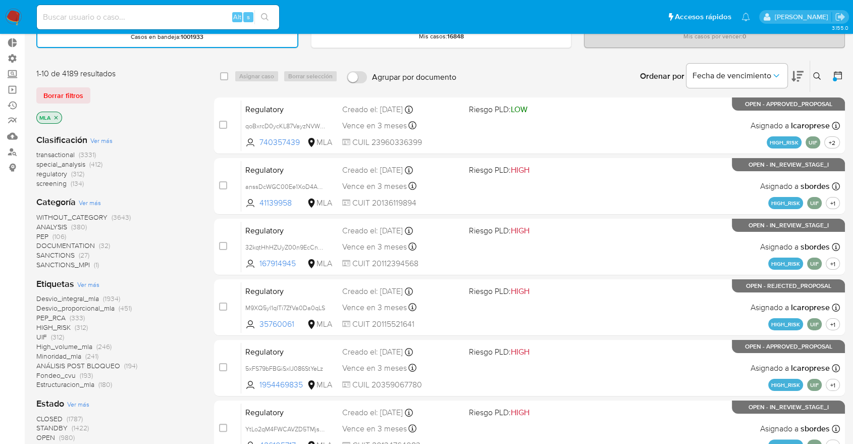
click at [91, 280] on span "Ver más" at bounding box center [88, 284] width 22 height 9
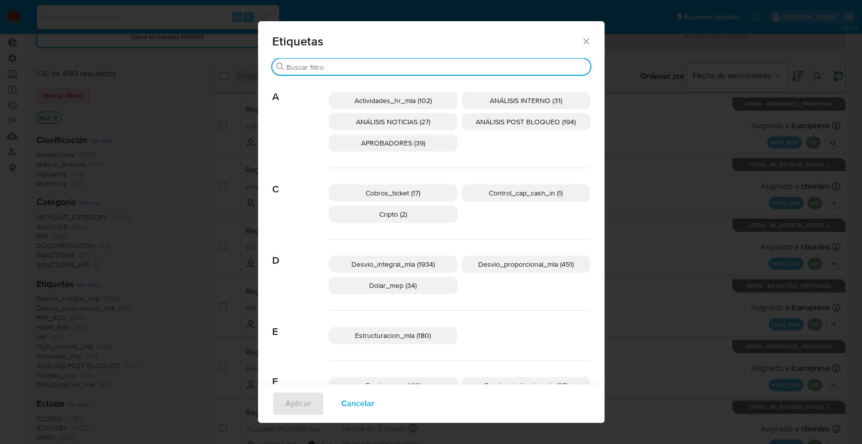
click at [303, 66] on input "Buscar" at bounding box center [436, 67] width 300 height 9
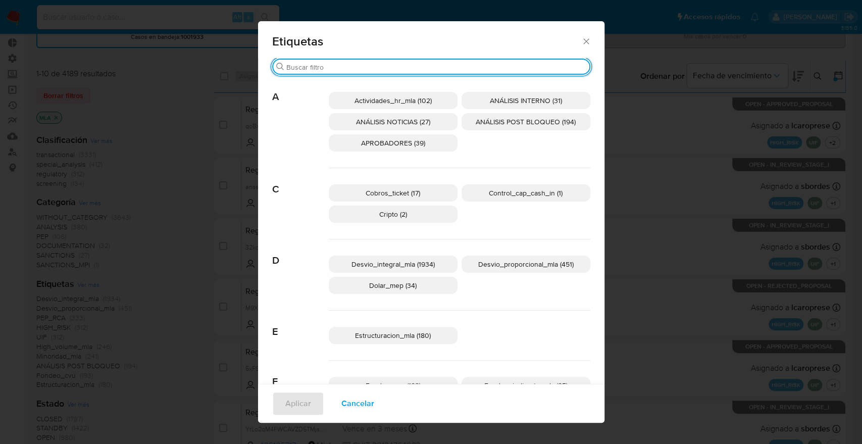
click at [577, 33] on div "Etiquetas" at bounding box center [431, 39] width 346 height 37
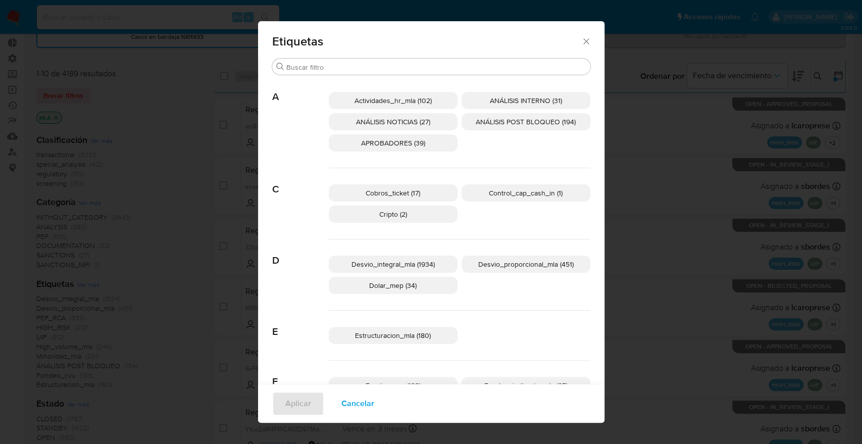
click at [581, 39] on icon "Cerrar" at bounding box center [586, 41] width 10 height 10
